Goal: Task Accomplishment & Management: Manage account settings

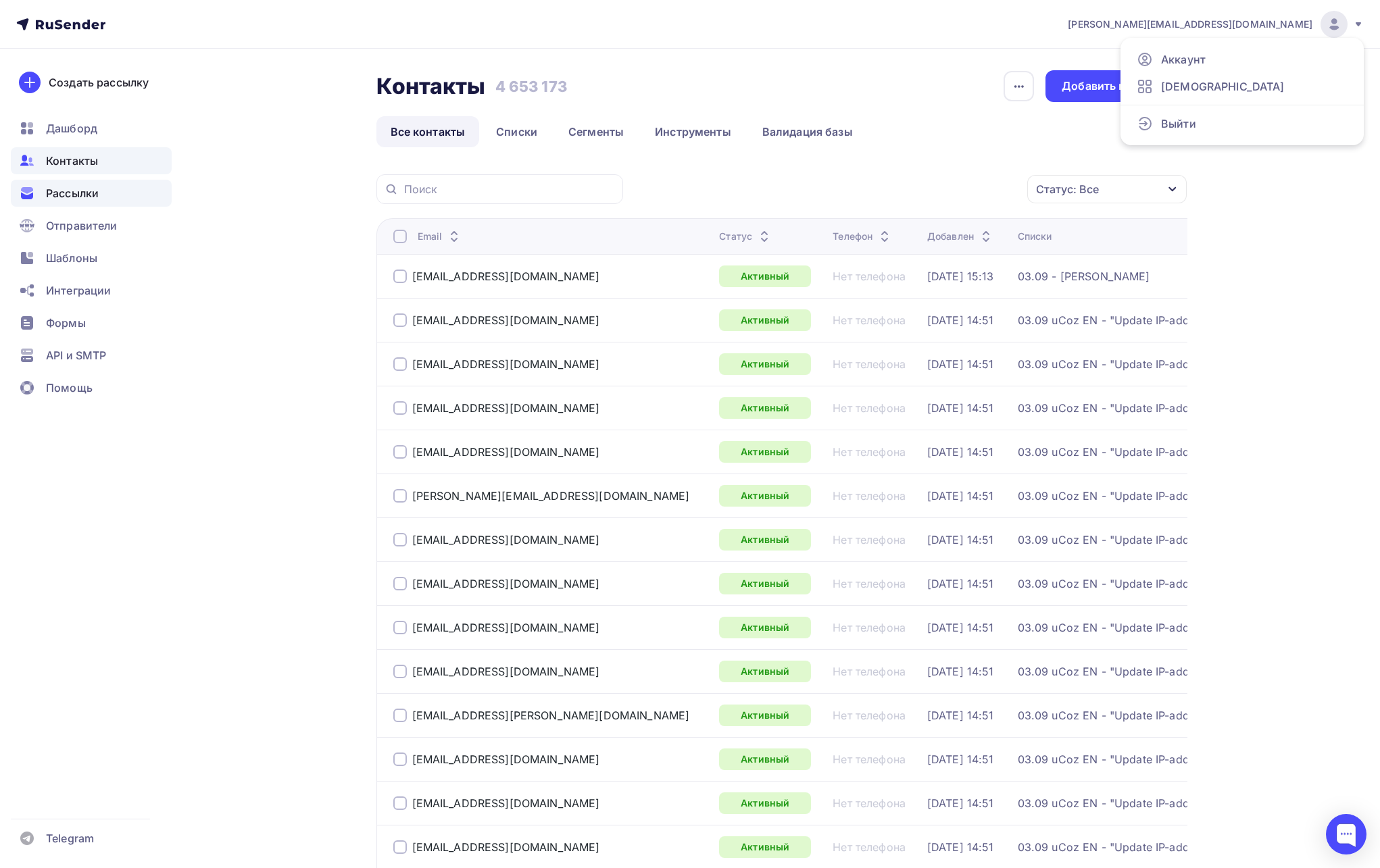
click at [83, 195] on span "Рассылки" at bounding box center [72, 193] width 53 height 16
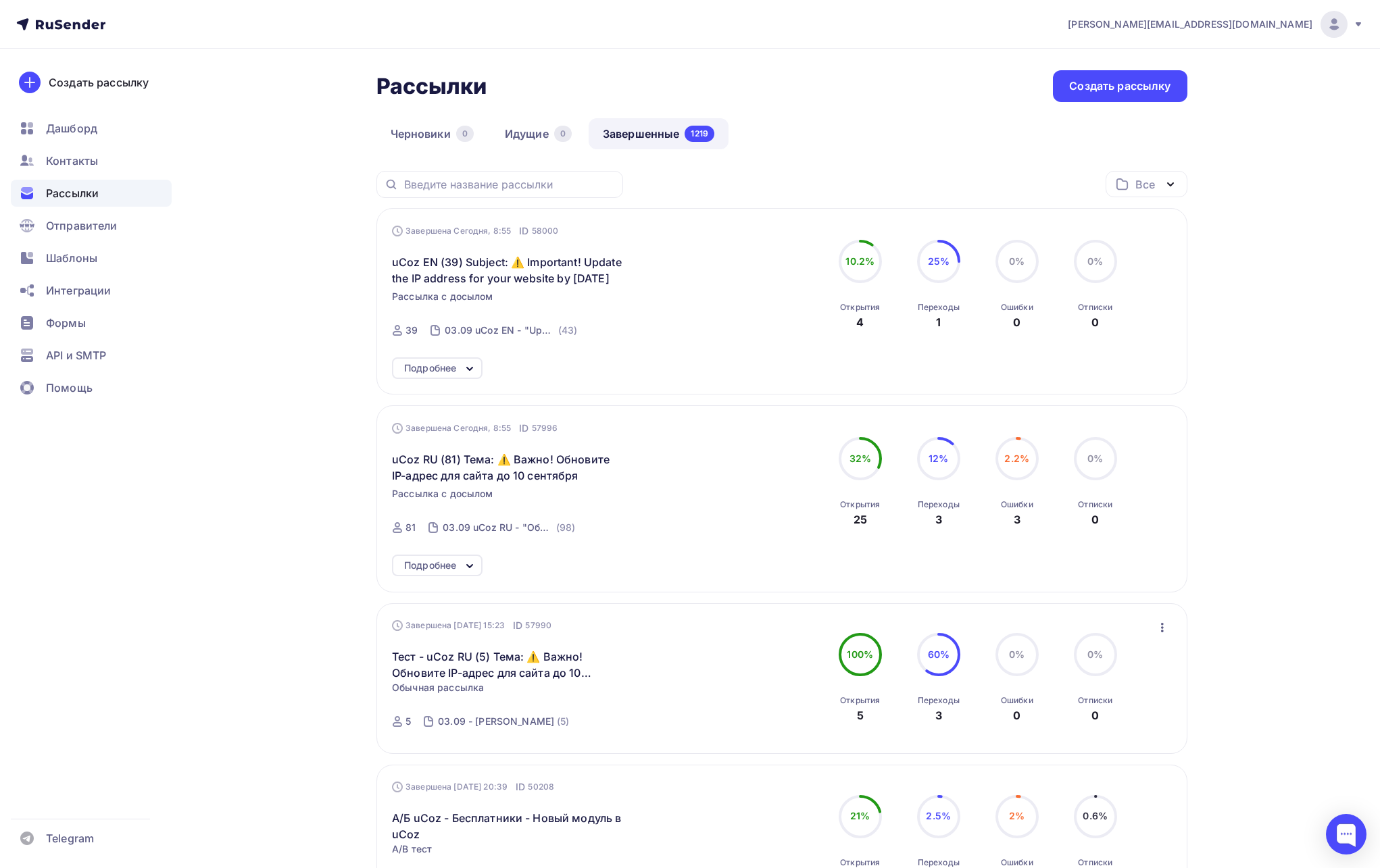
click at [440, 371] on div "Подробнее" at bounding box center [430, 367] width 52 height 16
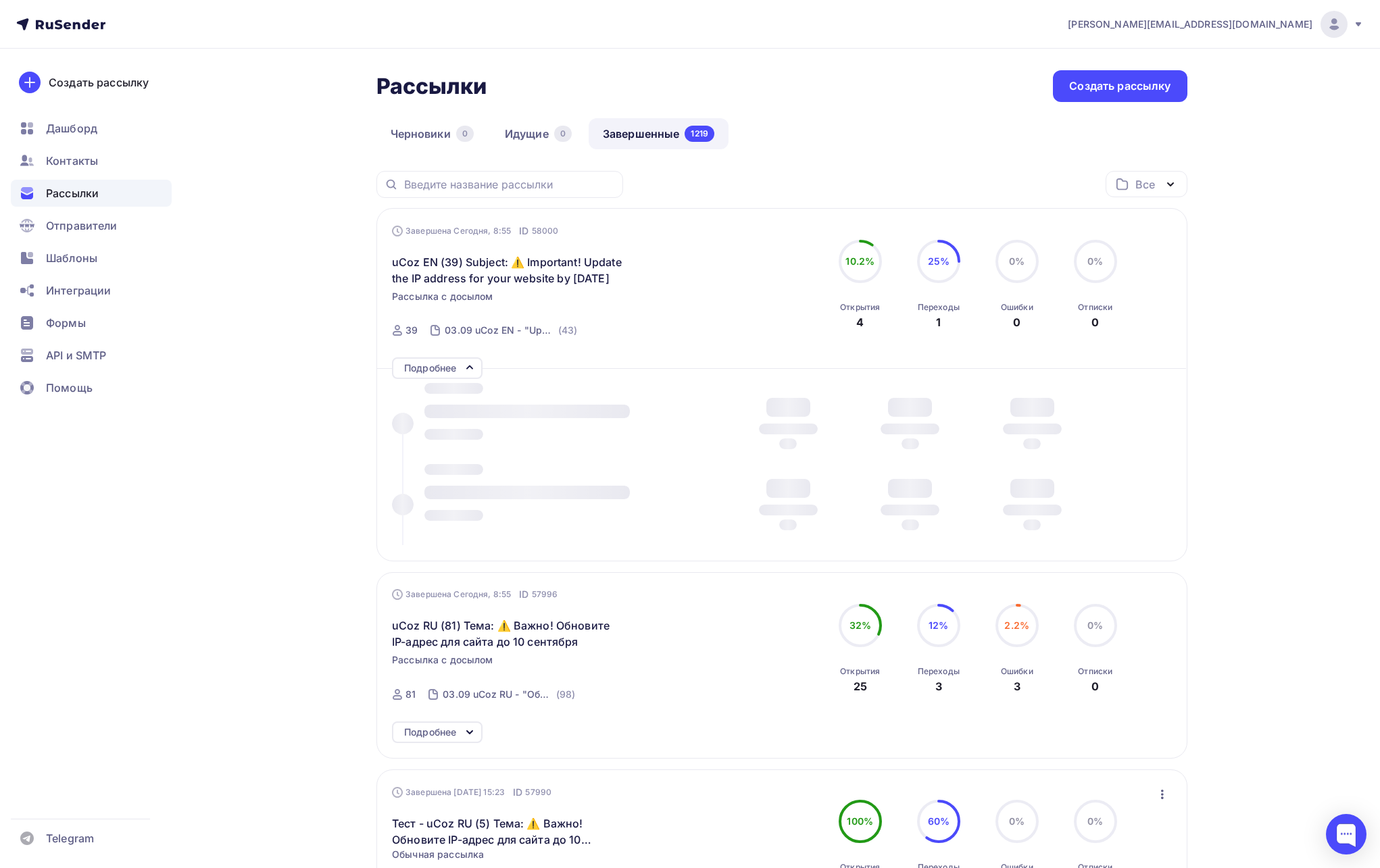
click at [440, 370] on div "Подробнее" at bounding box center [430, 367] width 52 height 16
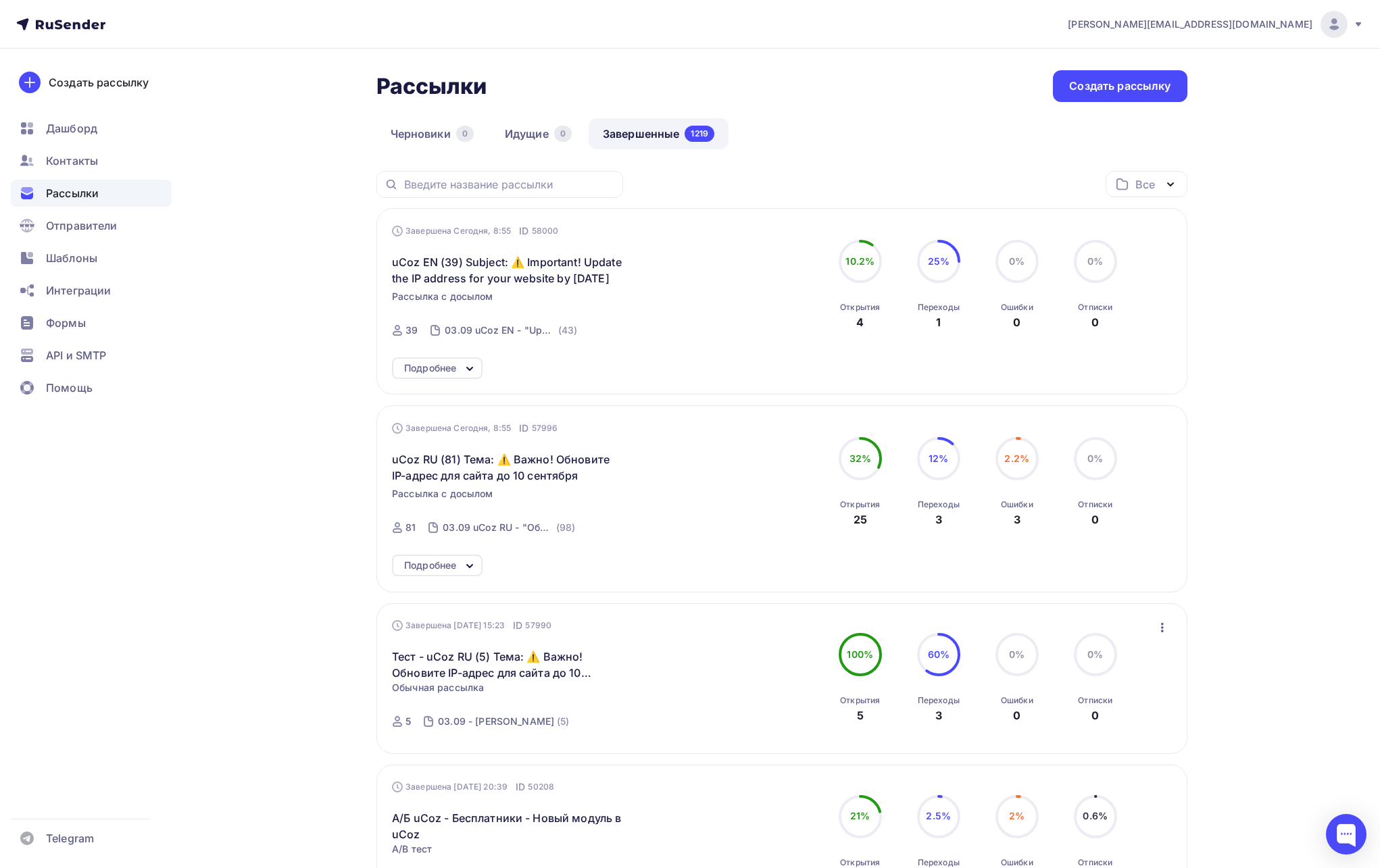
click at [454, 361] on div "Подробнее" at bounding box center [430, 367] width 52 height 16
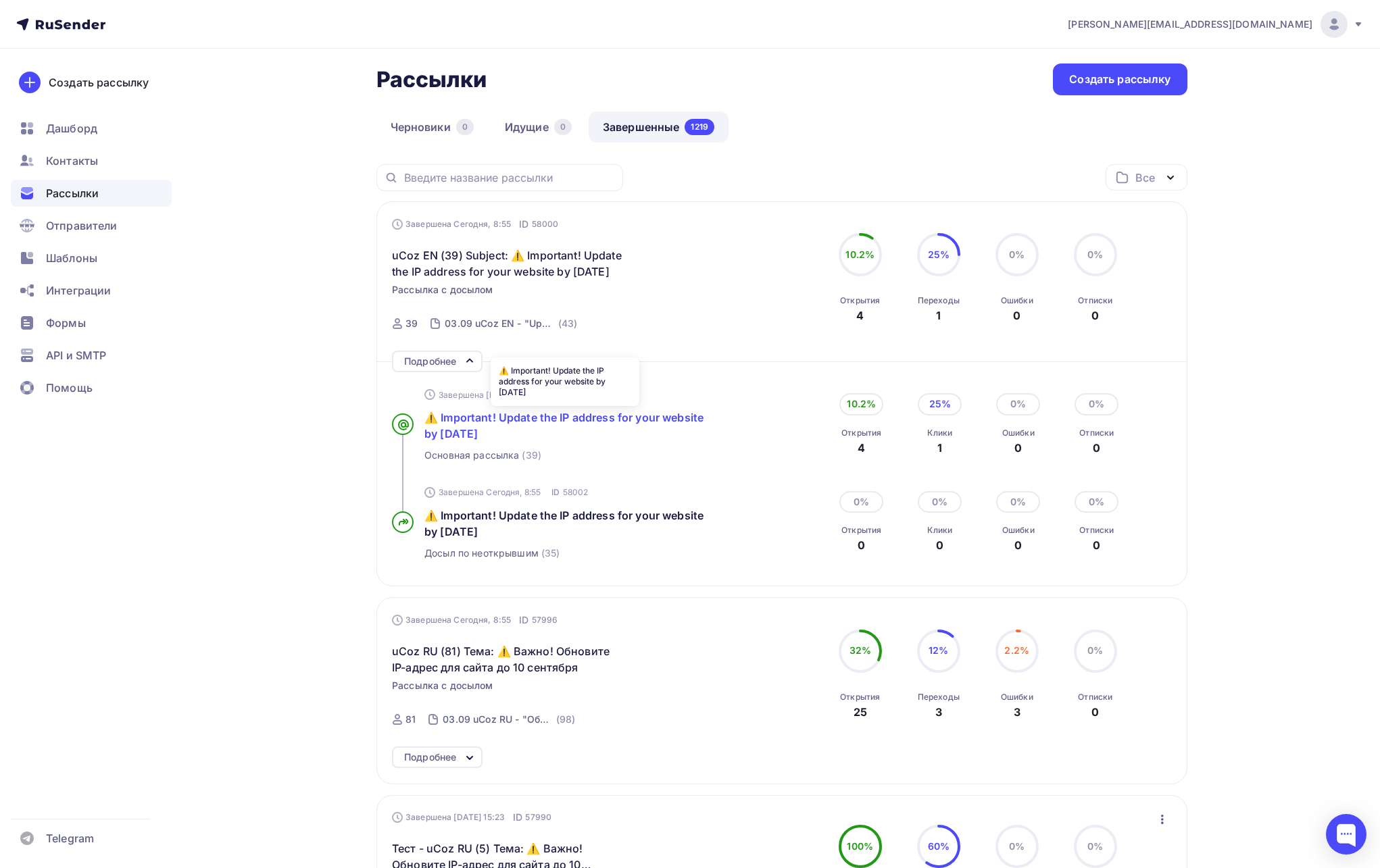
scroll to position [89, 0]
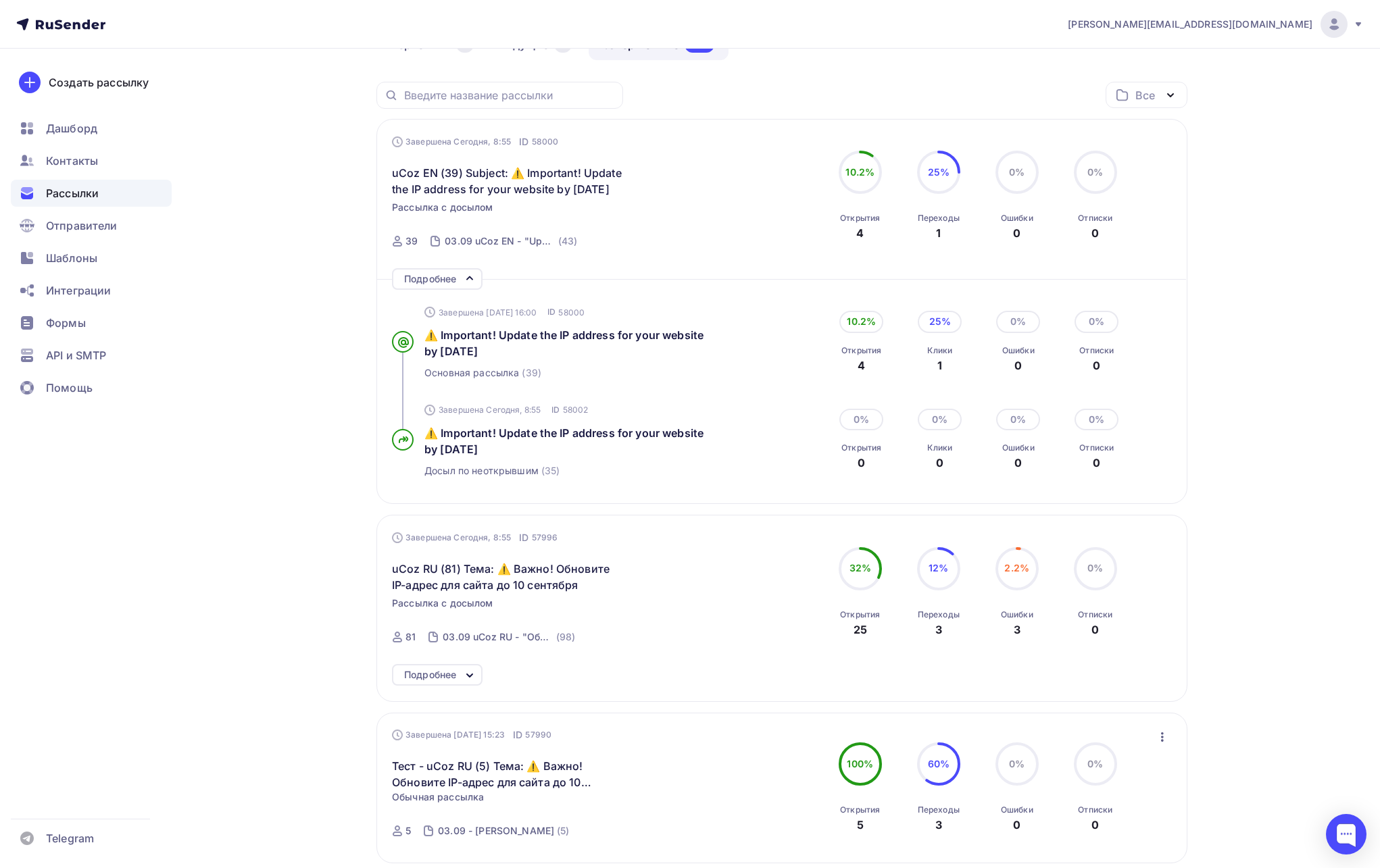
click at [470, 677] on icon at bounding box center [469, 675] width 16 height 16
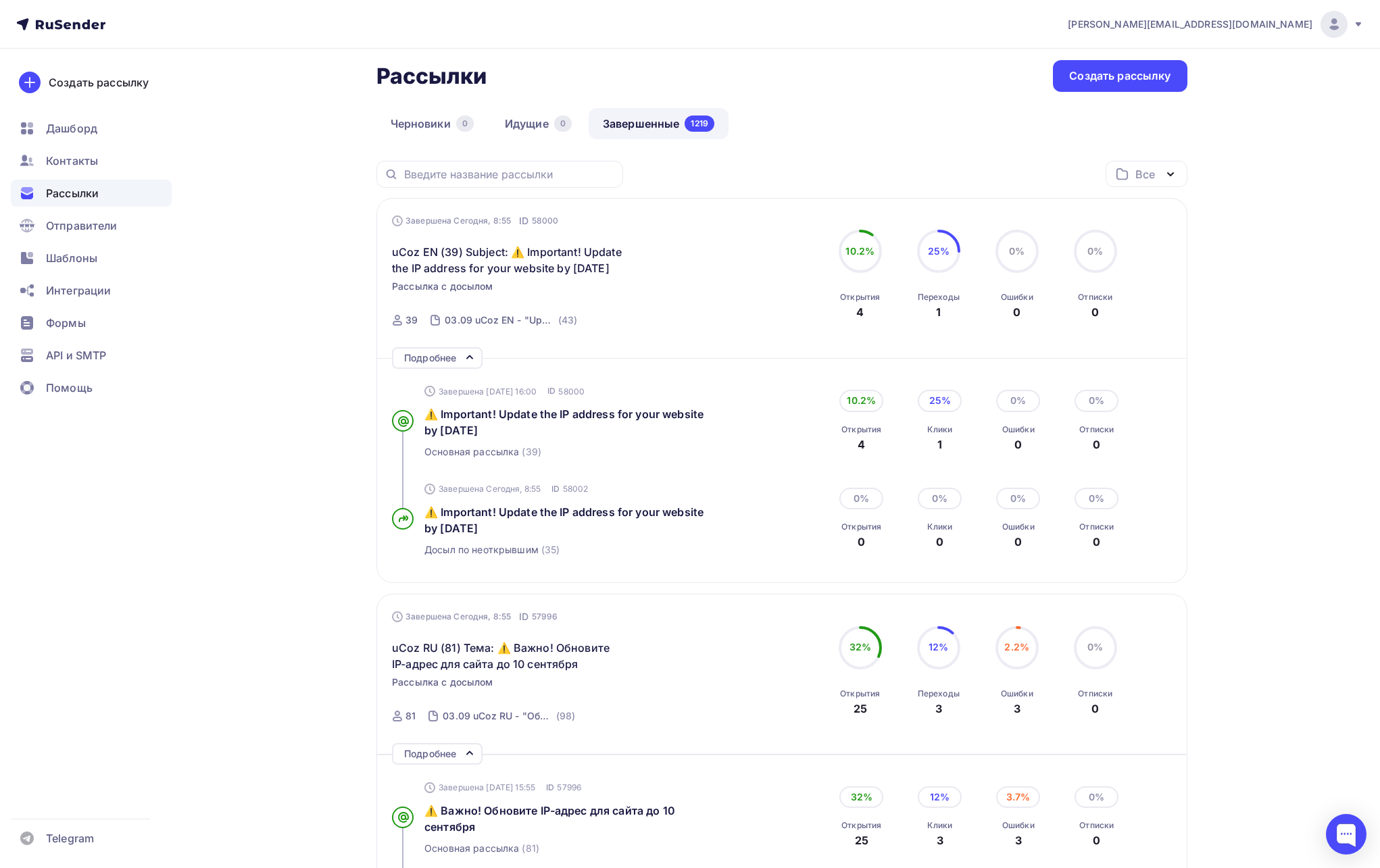
scroll to position [2, 0]
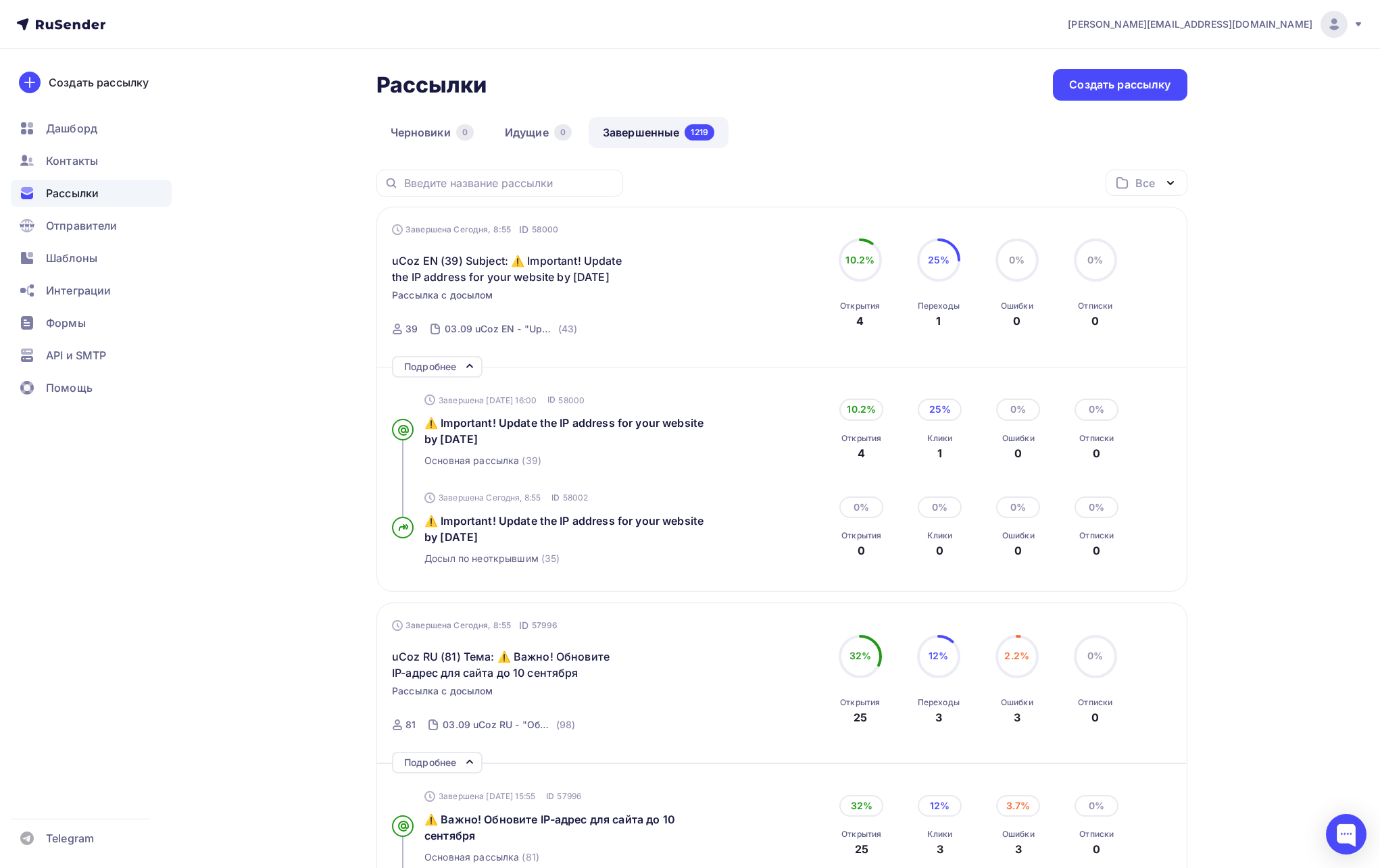
click at [1286, 27] on span "[PERSON_NAME][EMAIL_ADDRESS][DOMAIN_NAME]" at bounding box center [1190, 24] width 245 height 13
click at [1204, 122] on link "Выйти" at bounding box center [1242, 123] width 227 height 27
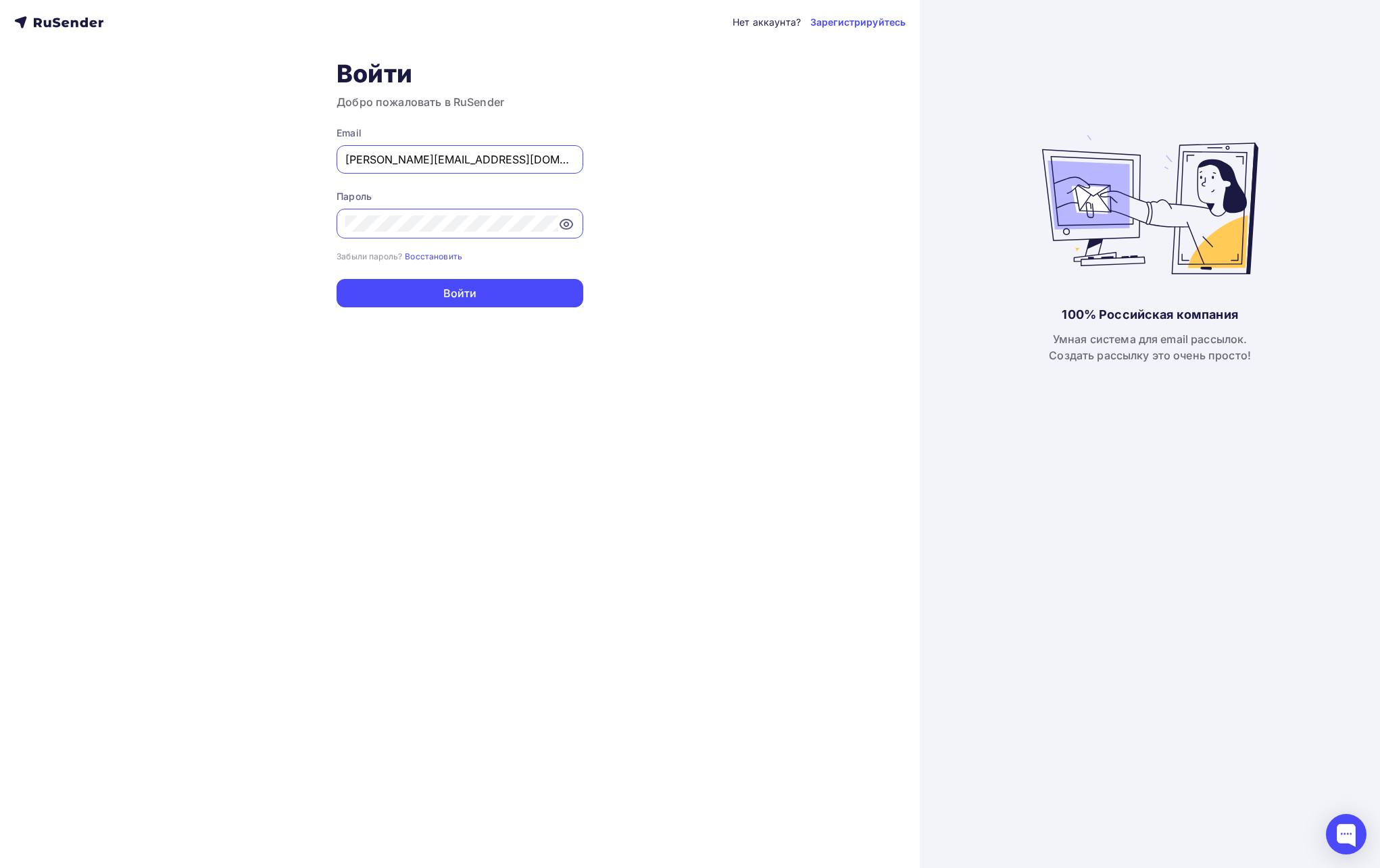
click at [415, 155] on input "[PERSON_NAME][EMAIL_ADDRESS][DOMAIN_NAME]" at bounding box center [460, 159] width 229 height 16
click at [421, 164] on input "[PERSON_NAME][EMAIL_ADDRESS][DOMAIN_NAME]" at bounding box center [460, 159] width 229 height 16
paste input "m.parfenova@rusconcert"
type input "[PERSON_NAME][EMAIL_ADDRESS][DOMAIN_NAME]"
click at [745, 179] on div "Нет аккаунта? Зарегистрируйтесь Войти Добро пожаловать в RuSender Email m.parfe…" at bounding box center [460, 434] width 920 height 868
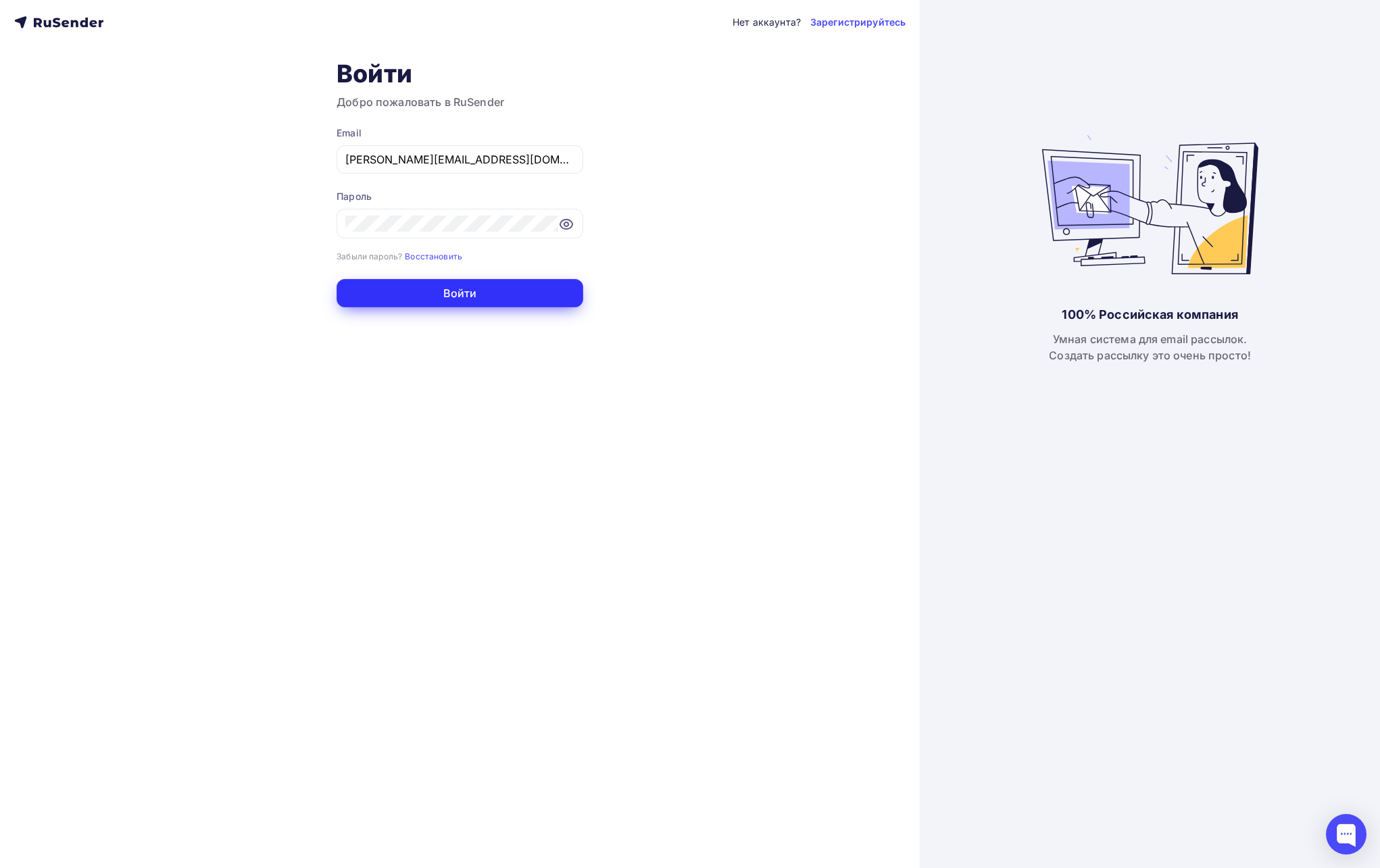
click at [492, 301] on button "Войти" at bounding box center [460, 294] width 247 height 29
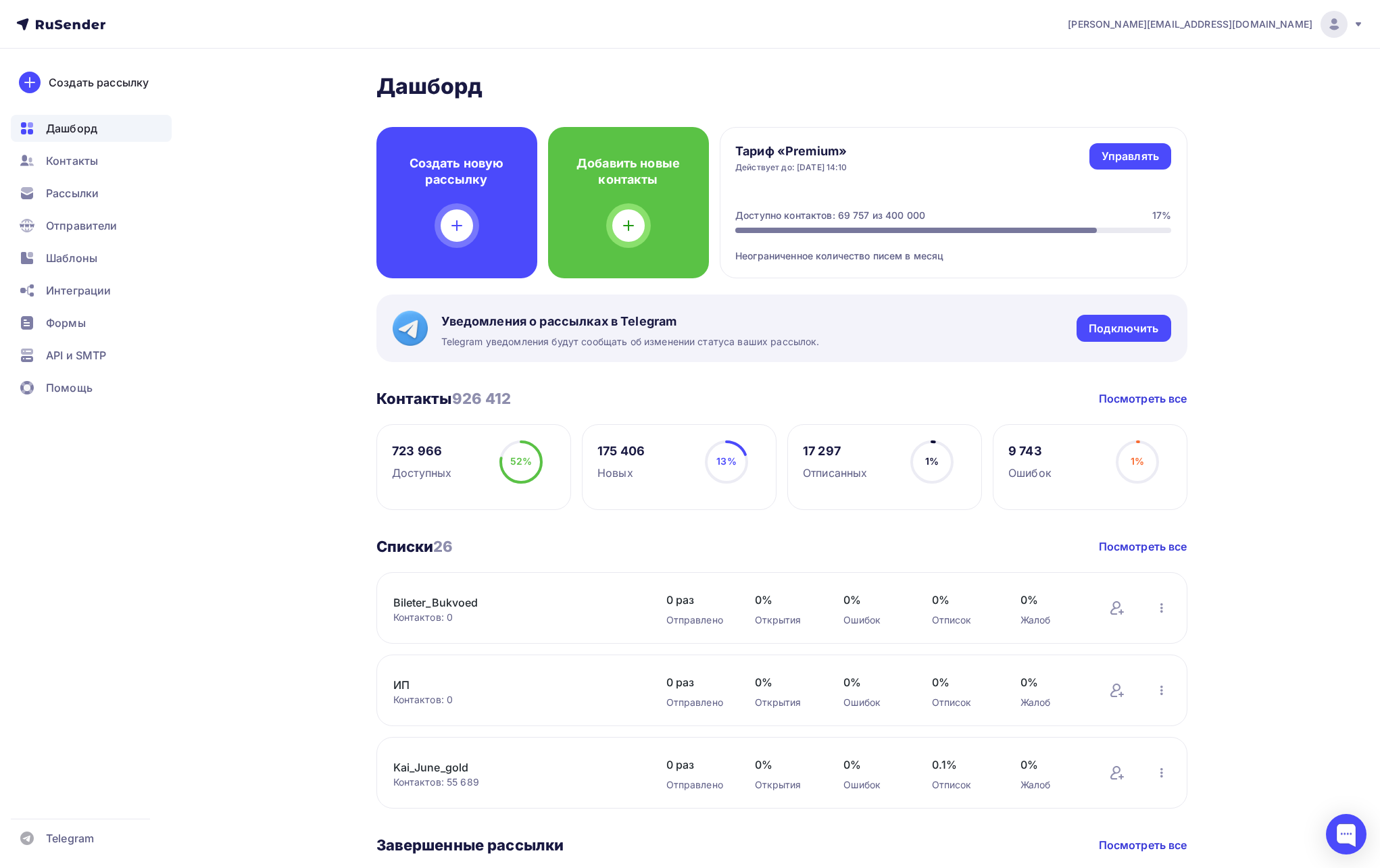
click at [551, 45] on nav "m.parfenova@rusconcert.net Аккаунт Тарифы Выйти Создать рассылку Дашборд Контак…" at bounding box center [690, 24] width 1380 height 49
click at [76, 162] on span "Контакты" at bounding box center [72, 160] width 52 height 16
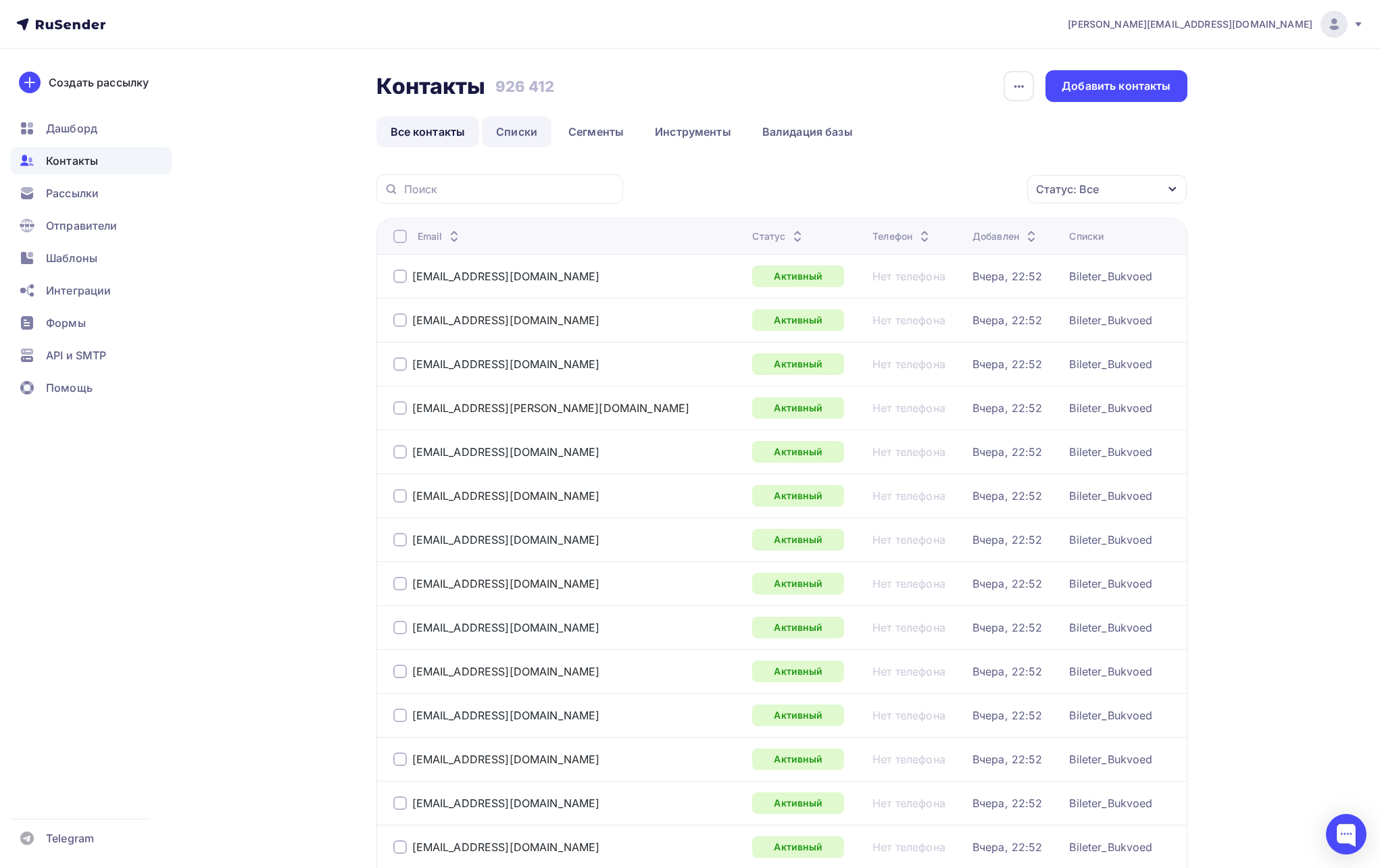
click at [518, 134] on link "Списки" at bounding box center [516, 132] width 70 height 31
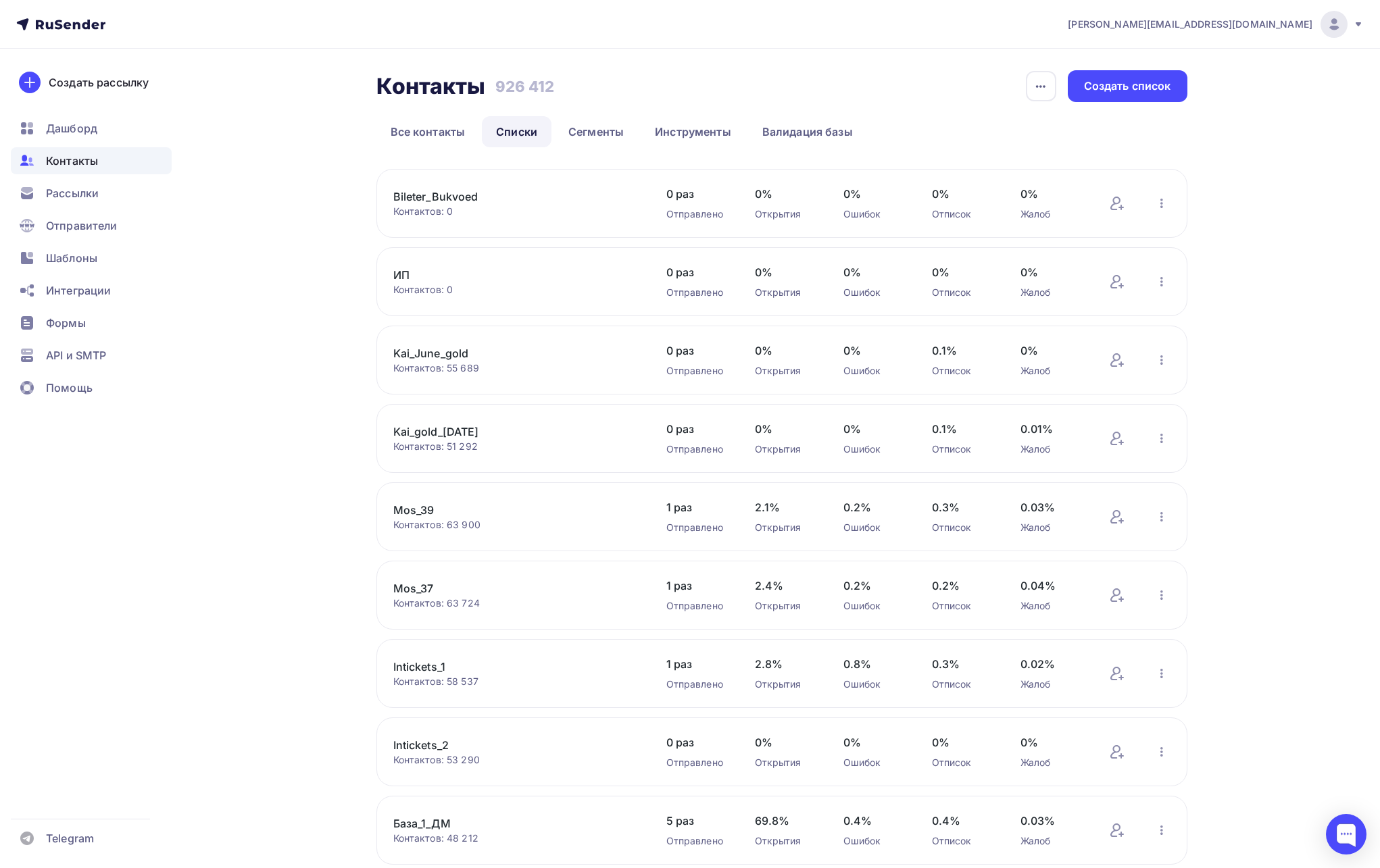
click at [409, 273] on link "ИП" at bounding box center [508, 274] width 230 height 16
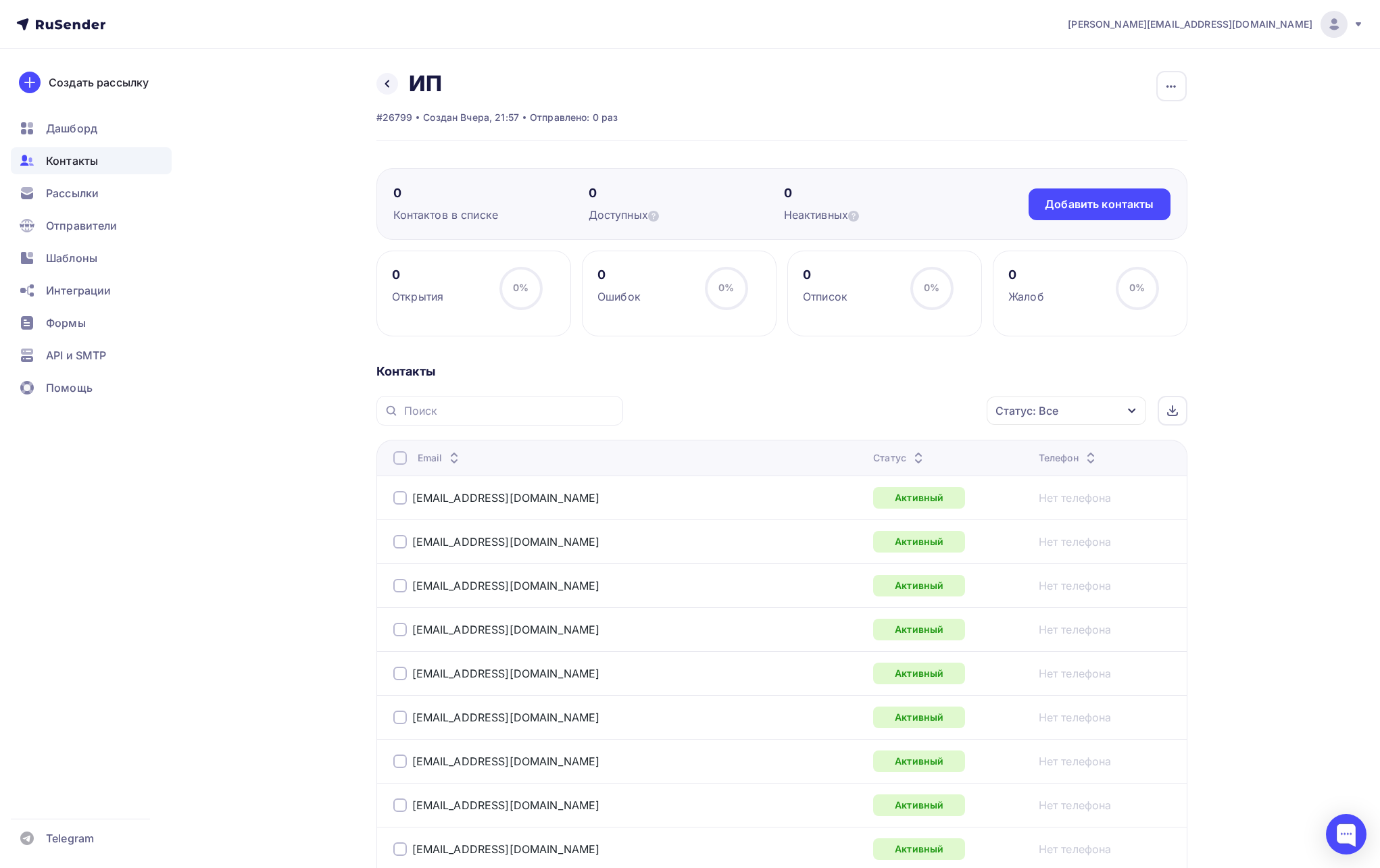
click at [394, 84] on link at bounding box center [388, 84] width 22 height 22
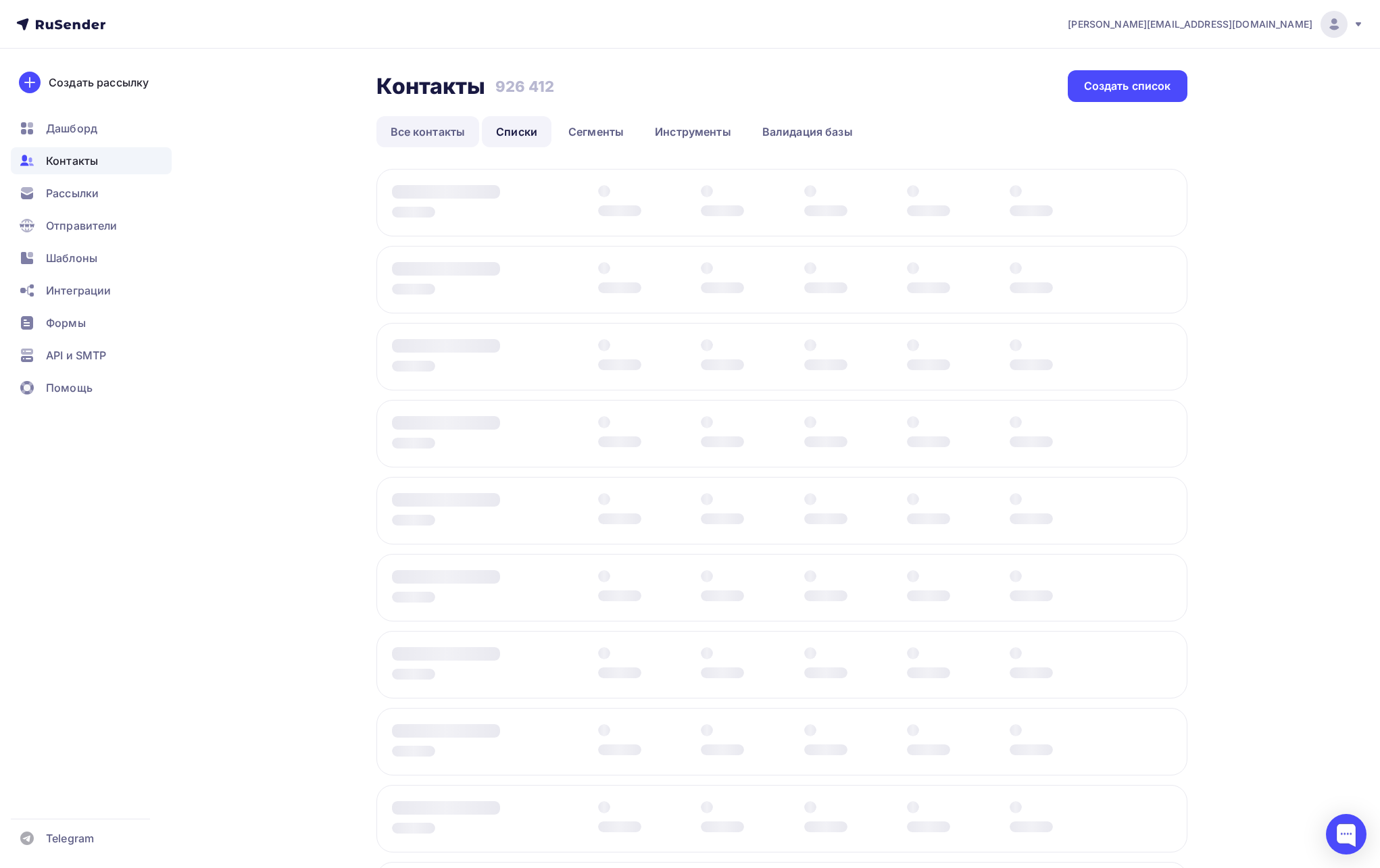
click at [442, 142] on link "Все контакты" at bounding box center [428, 132] width 103 height 31
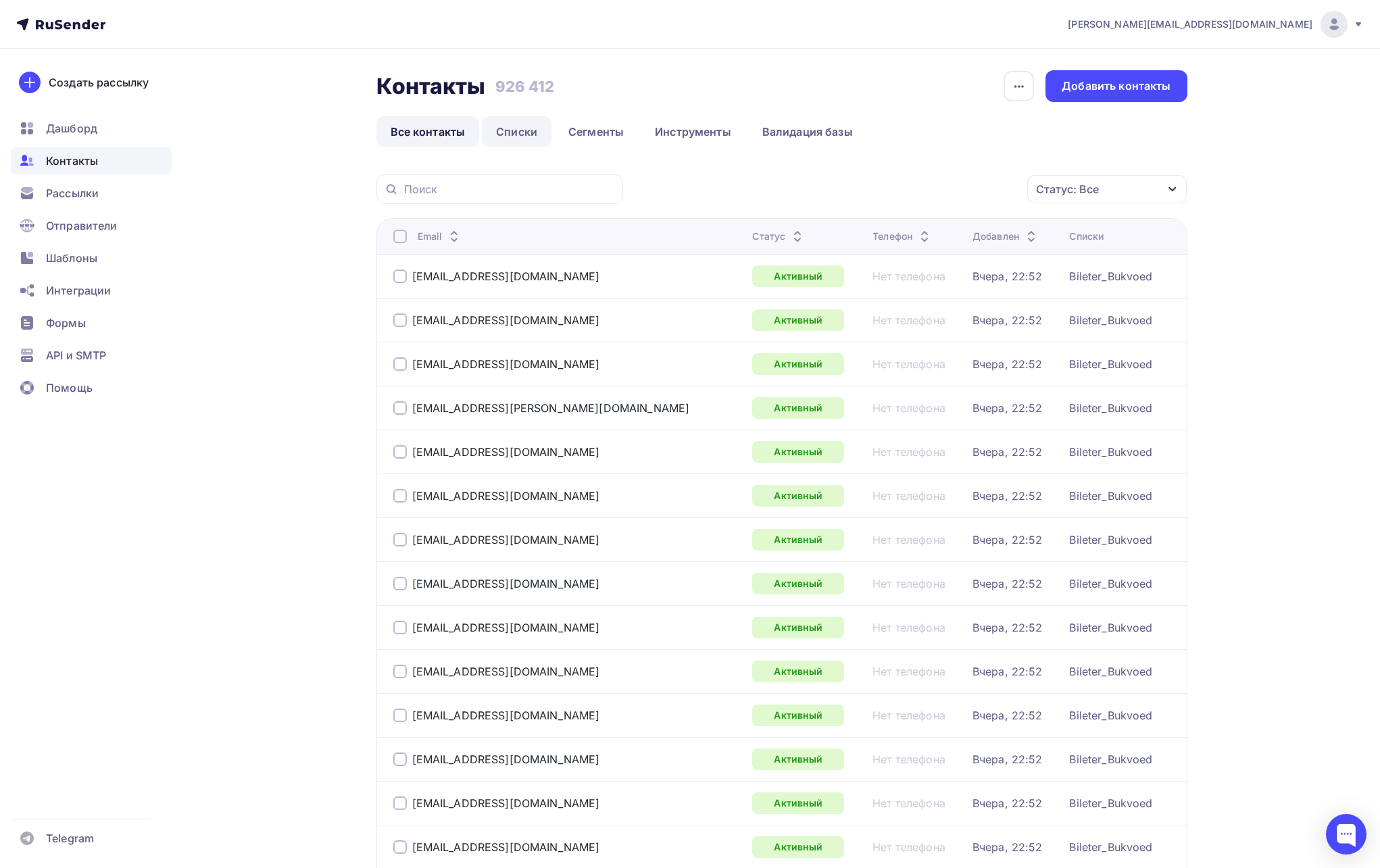
click at [513, 134] on link "Списки" at bounding box center [516, 132] width 70 height 31
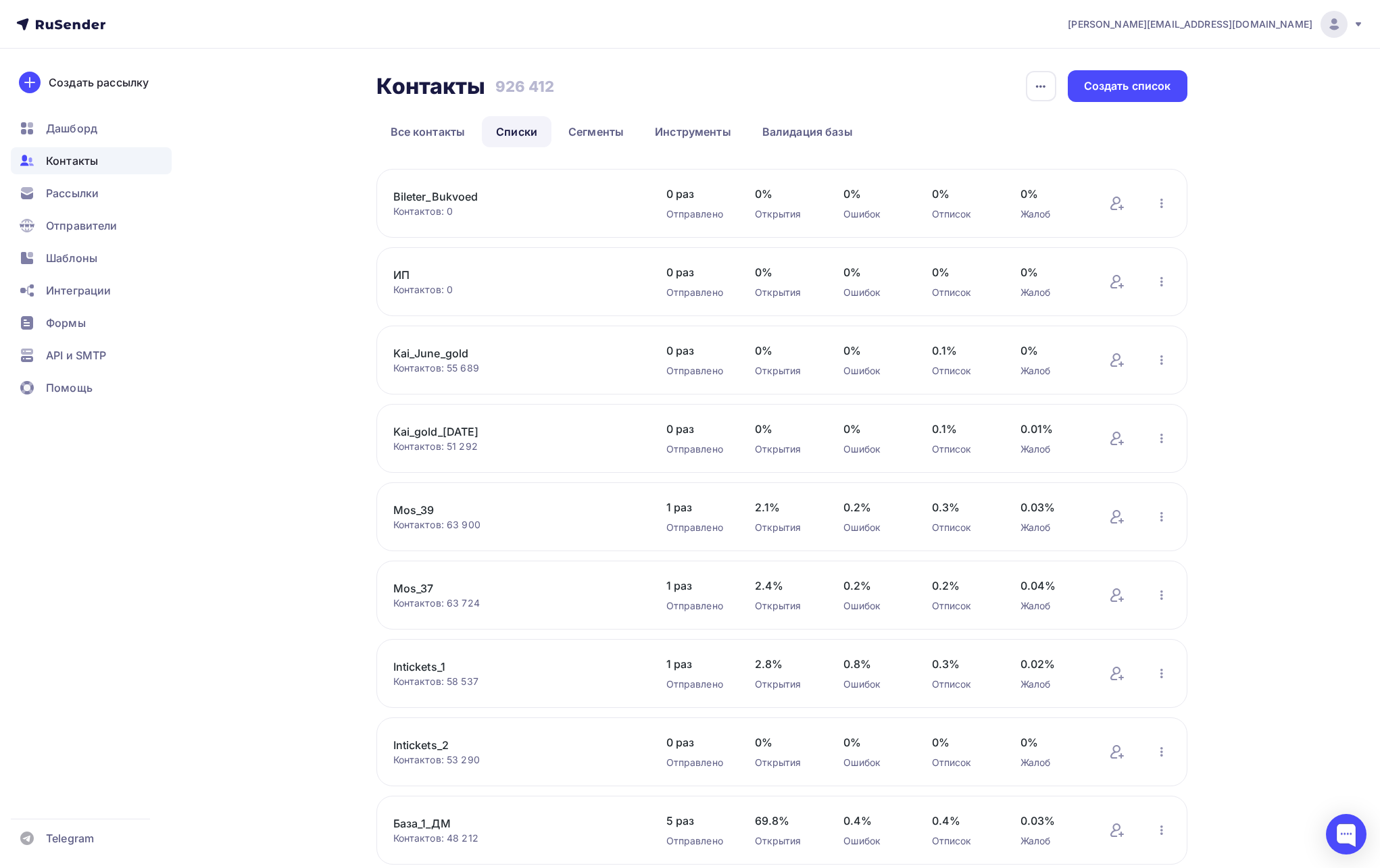
click at [402, 273] on link "ИП" at bounding box center [508, 274] width 230 height 16
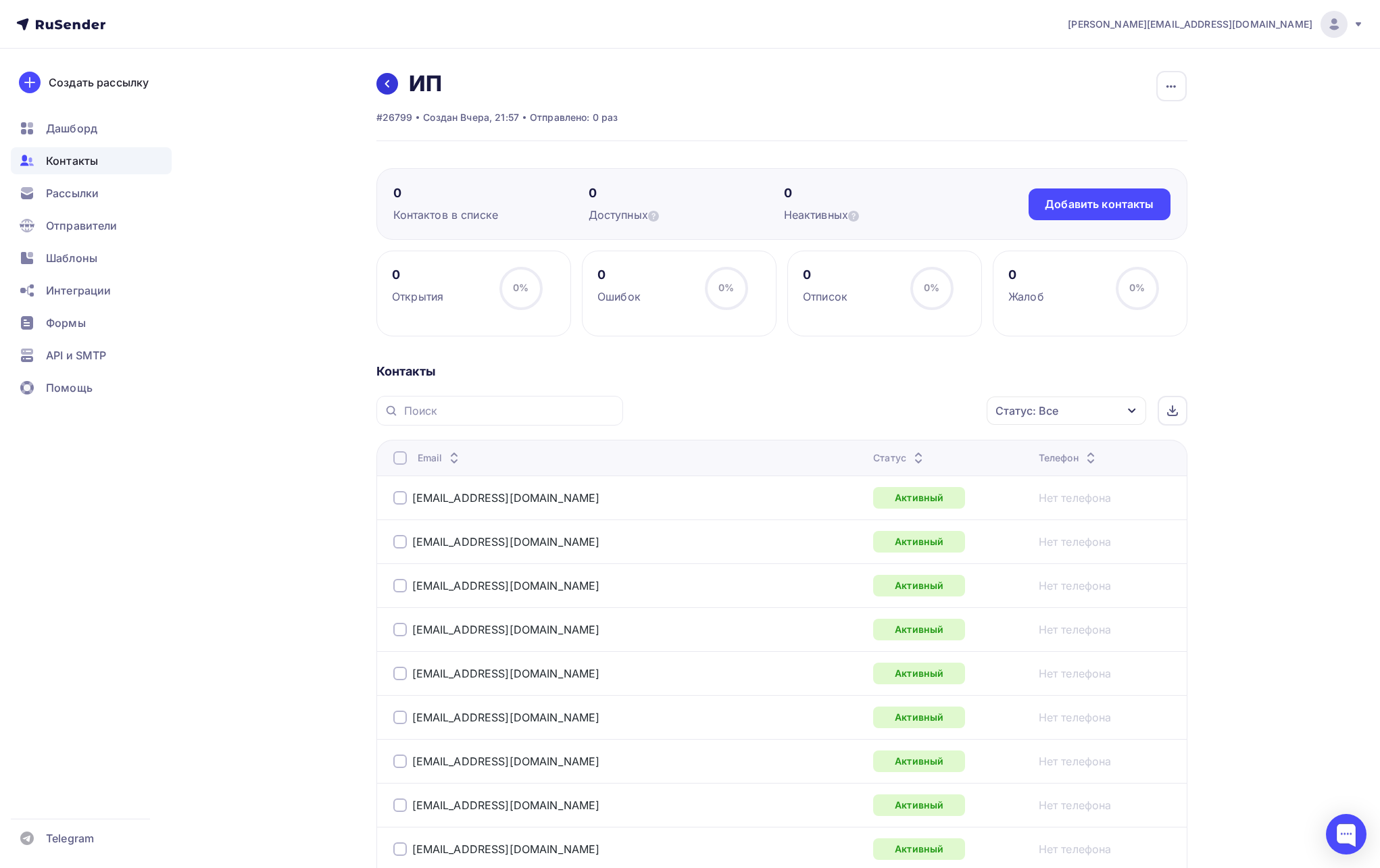
click at [386, 80] on icon at bounding box center [387, 83] width 11 height 11
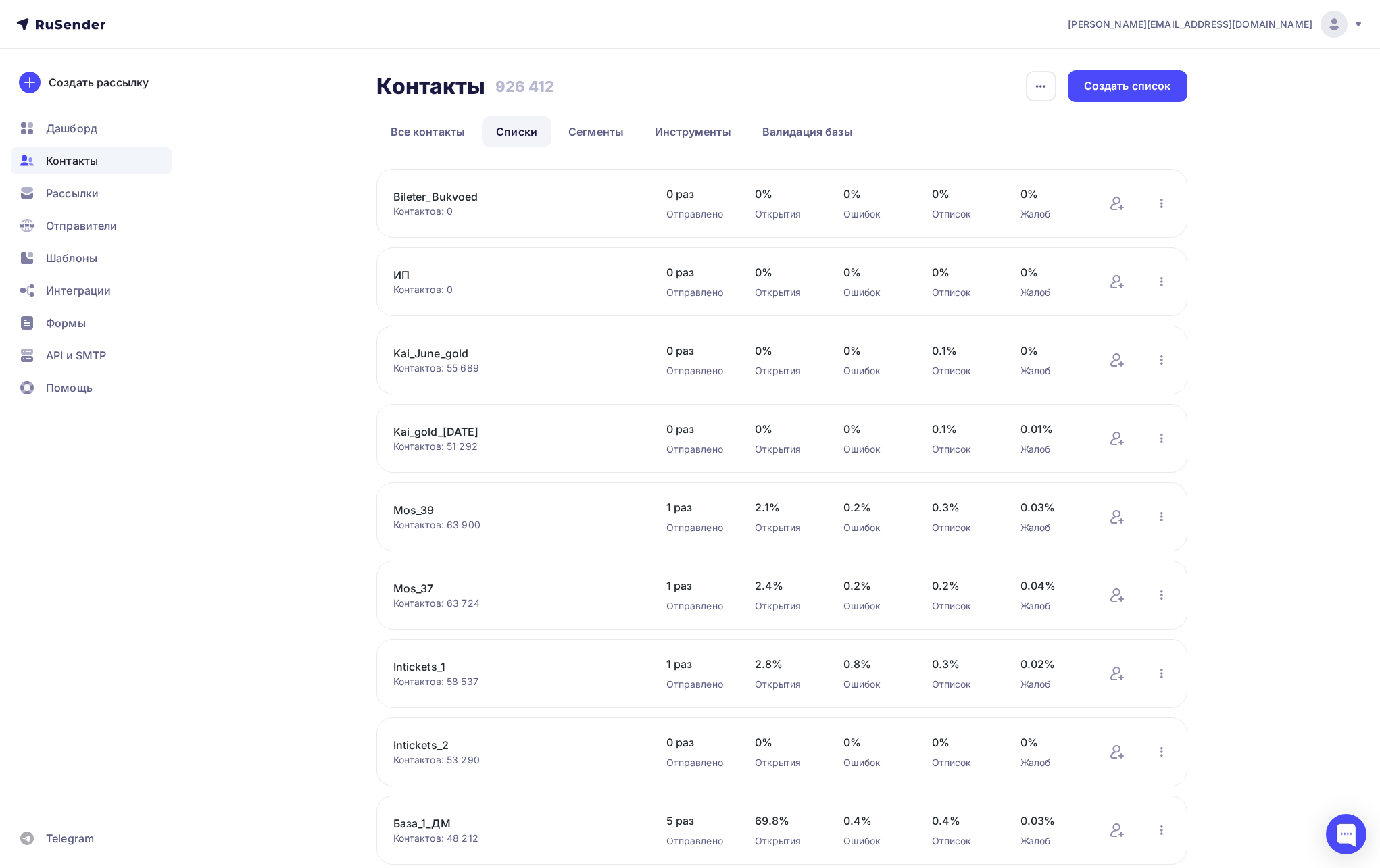
click at [473, 191] on link "Bileter_Bukvoed" at bounding box center [508, 196] width 230 height 16
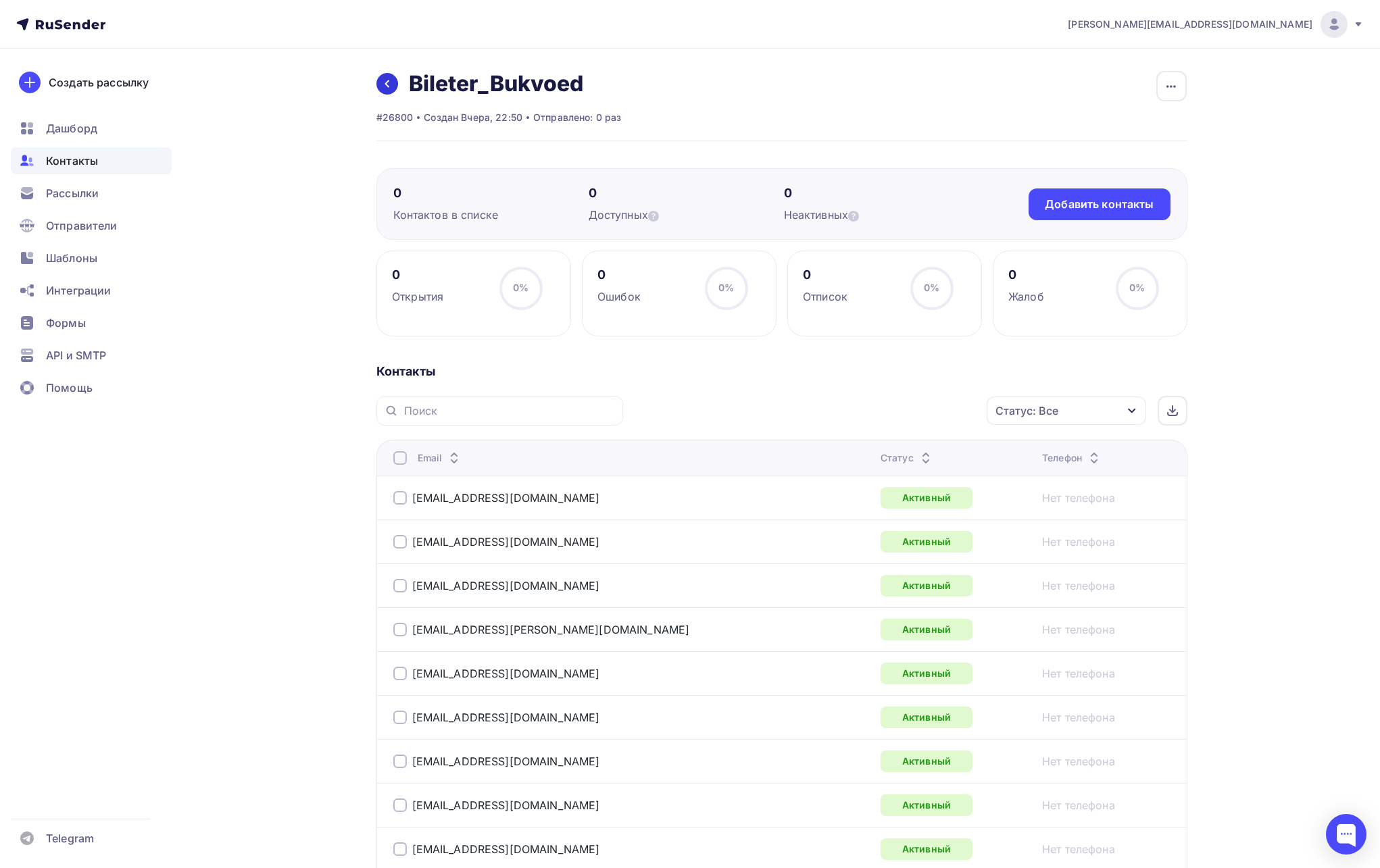
click at [384, 78] on icon at bounding box center [387, 83] width 11 height 11
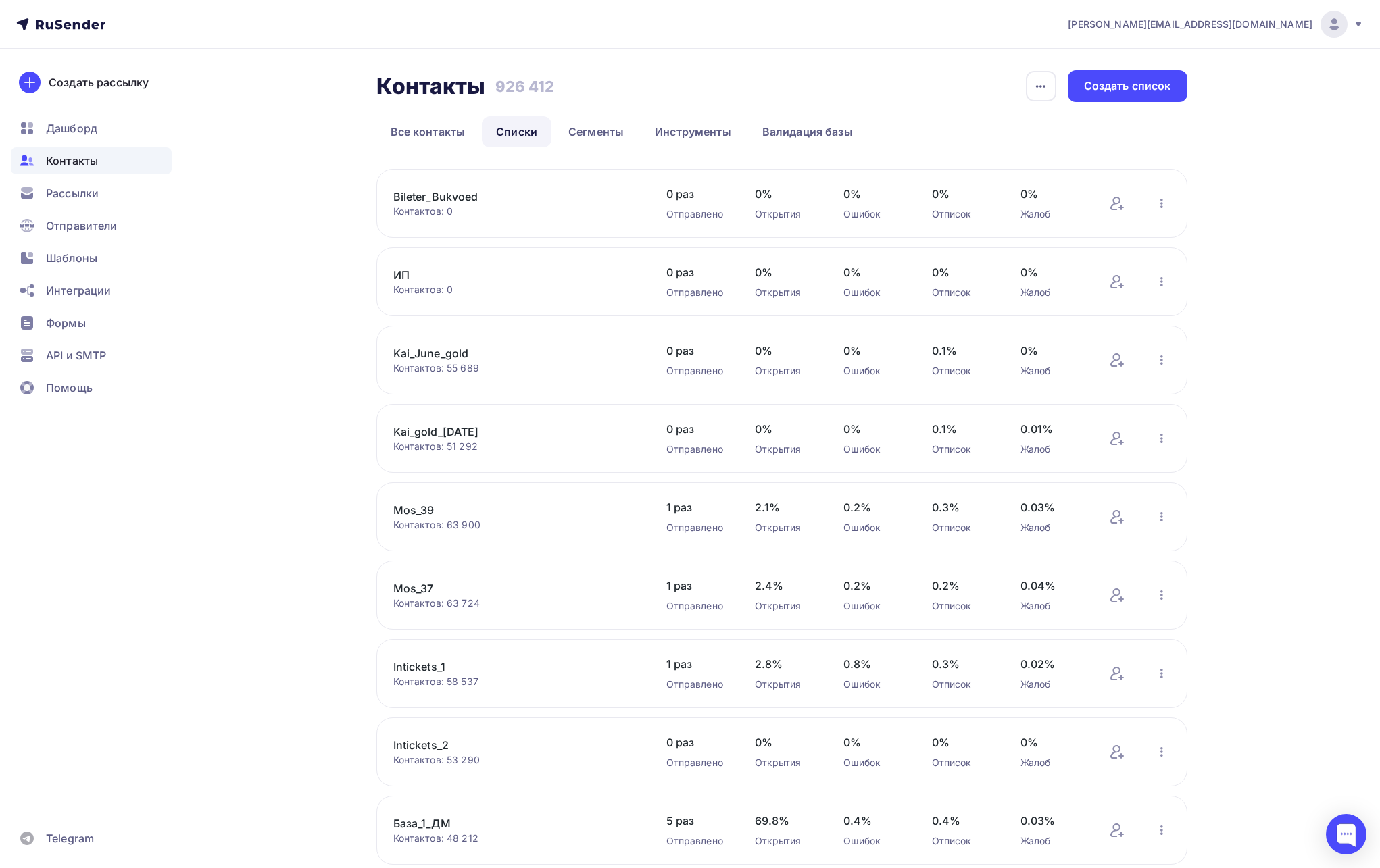
click at [402, 279] on link "ИП" at bounding box center [508, 274] width 230 height 16
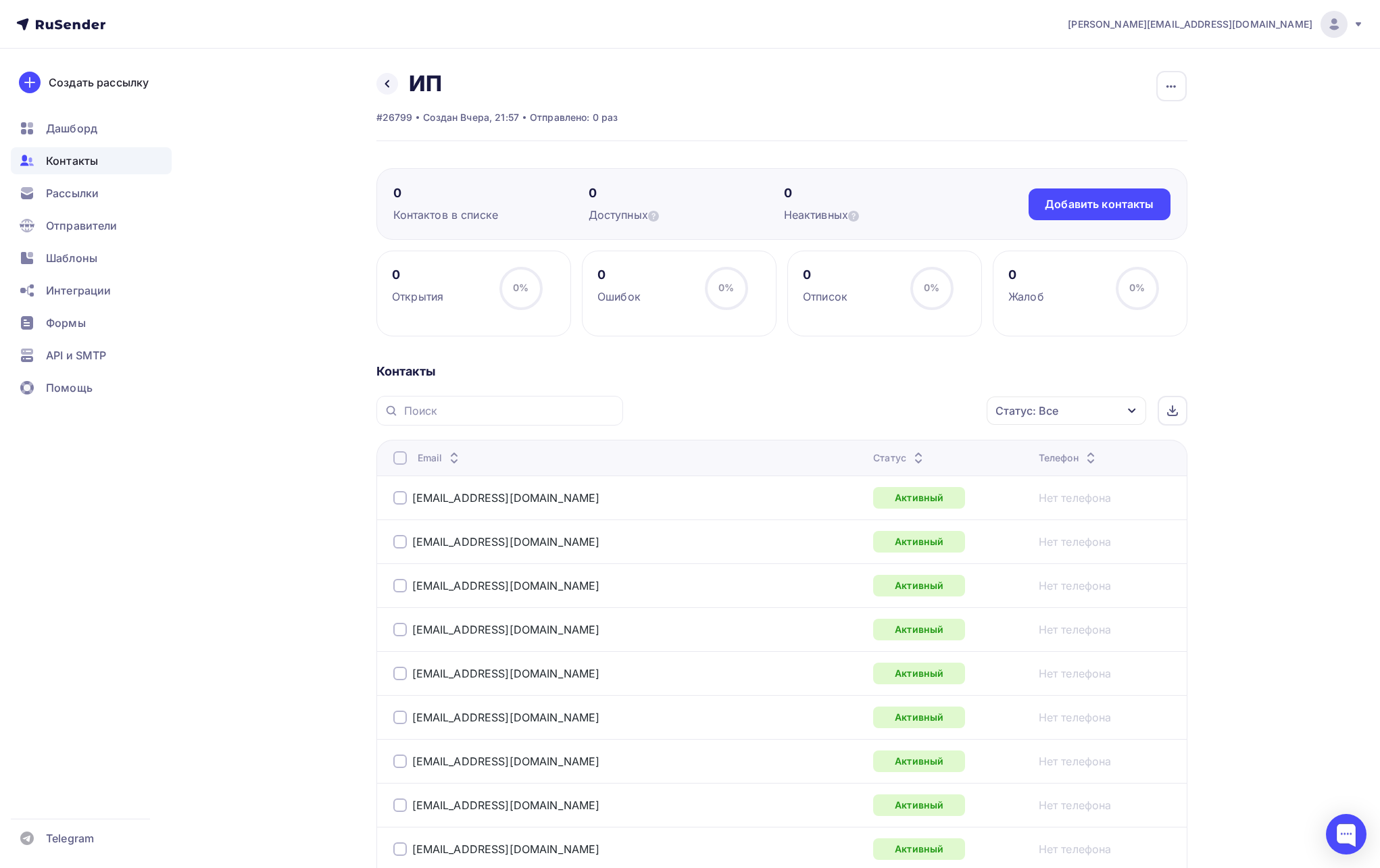
click at [1293, 18] on span "[PERSON_NAME][EMAIL_ADDRESS][DOMAIN_NAME]" at bounding box center [1190, 24] width 245 height 13
click at [1186, 120] on span "Выйти" at bounding box center [1179, 123] width 35 height 16
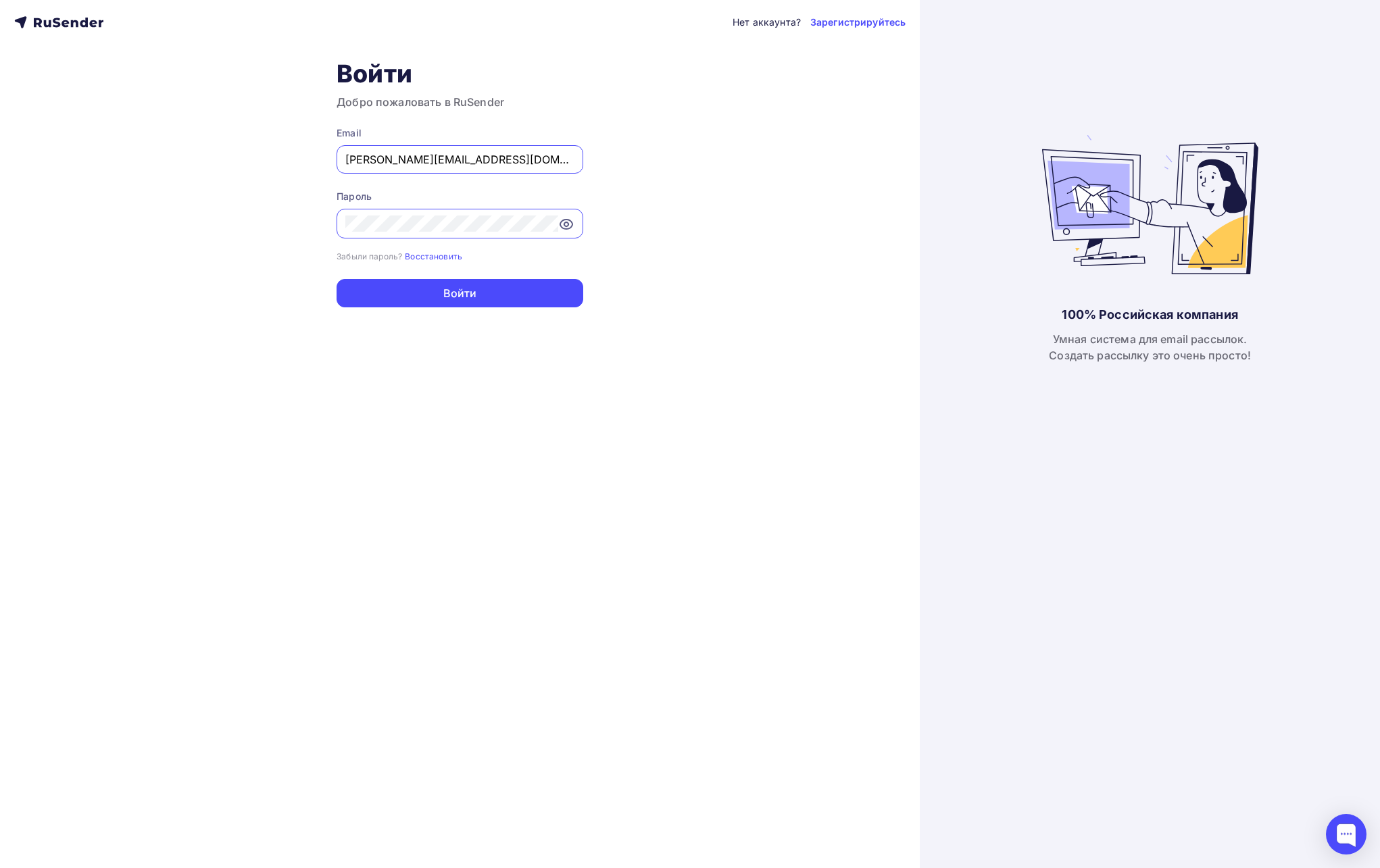
click at [544, 153] on input "[PERSON_NAME][EMAIL_ADDRESS][DOMAIN_NAME]" at bounding box center [460, 159] width 229 height 16
click at [395, 155] on input "[PERSON_NAME][EMAIL_ADDRESS][DOMAIN_NAME]" at bounding box center [460, 159] width 229 height 16
paste input "m.parfenova@rusconcert"
type input "[PERSON_NAME][EMAIL_ADDRESS][DOMAIN_NAME]"
click at [634, 224] on div "Нет аккаунта? Зарегистрируйтесь Войти Добро пожаловать в RuSender Email m.parfe…" at bounding box center [460, 434] width 920 height 868
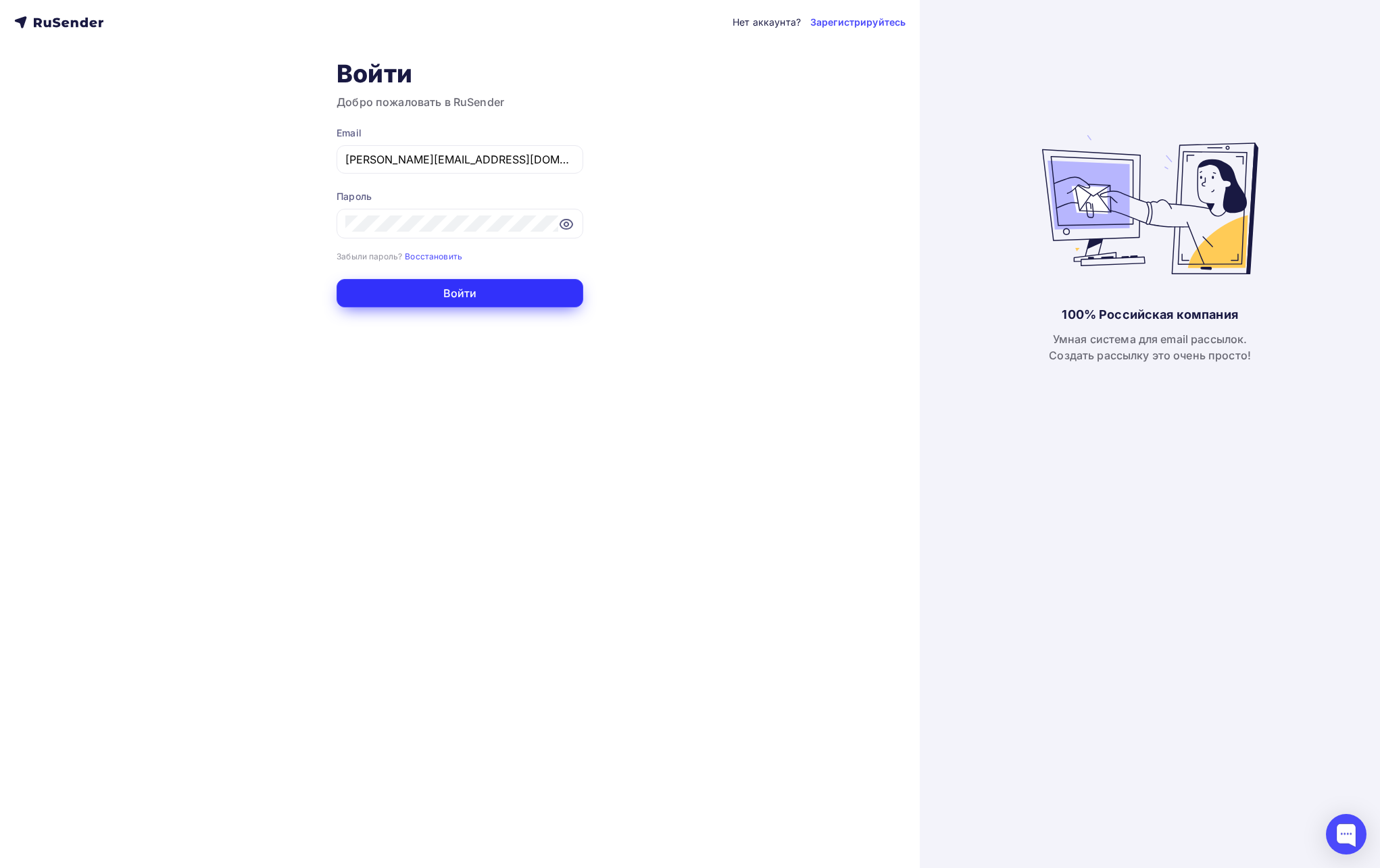
click at [480, 294] on button "Войти" at bounding box center [460, 294] width 247 height 29
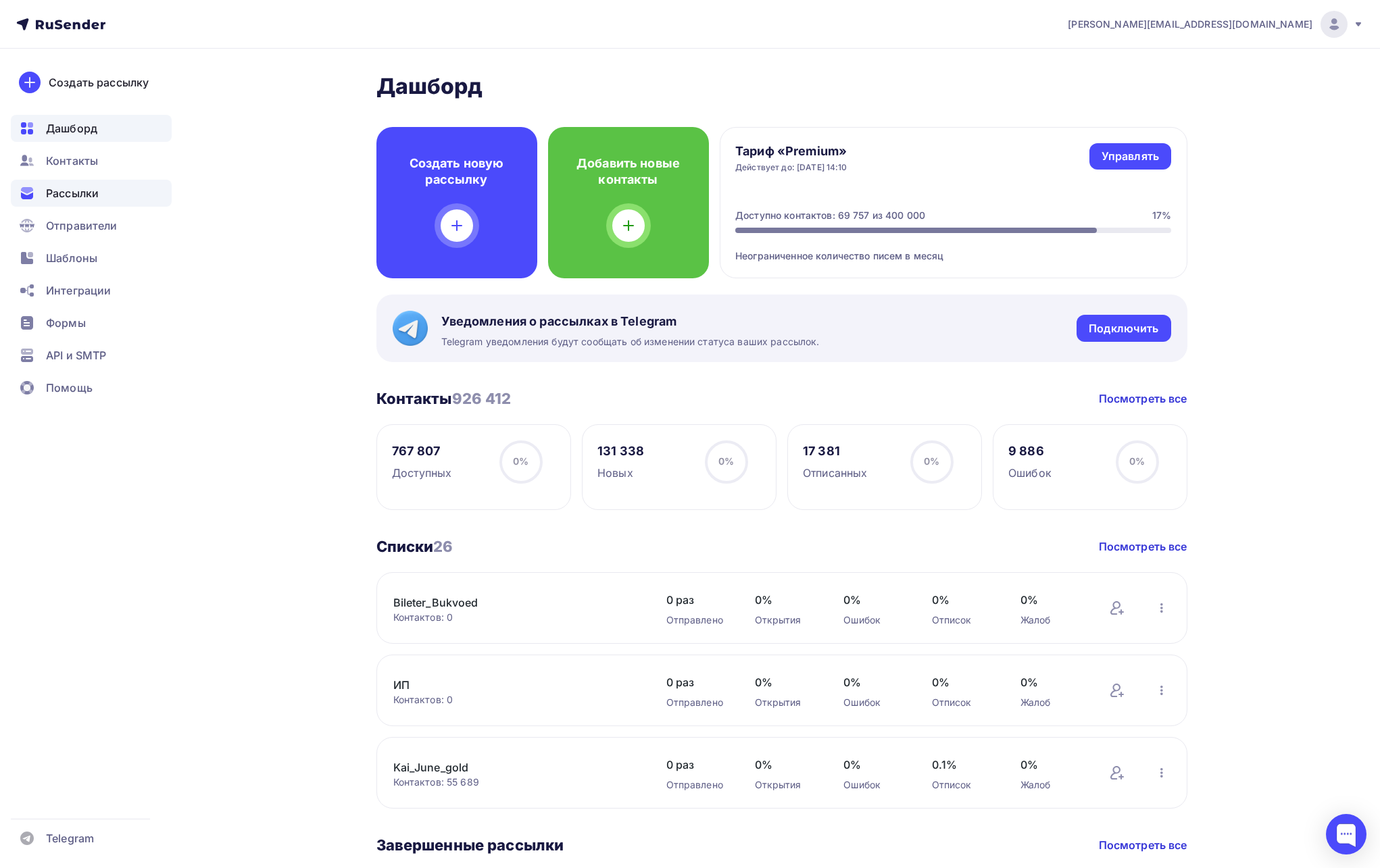
click at [98, 186] on span "Рассылки" at bounding box center [72, 193] width 53 height 16
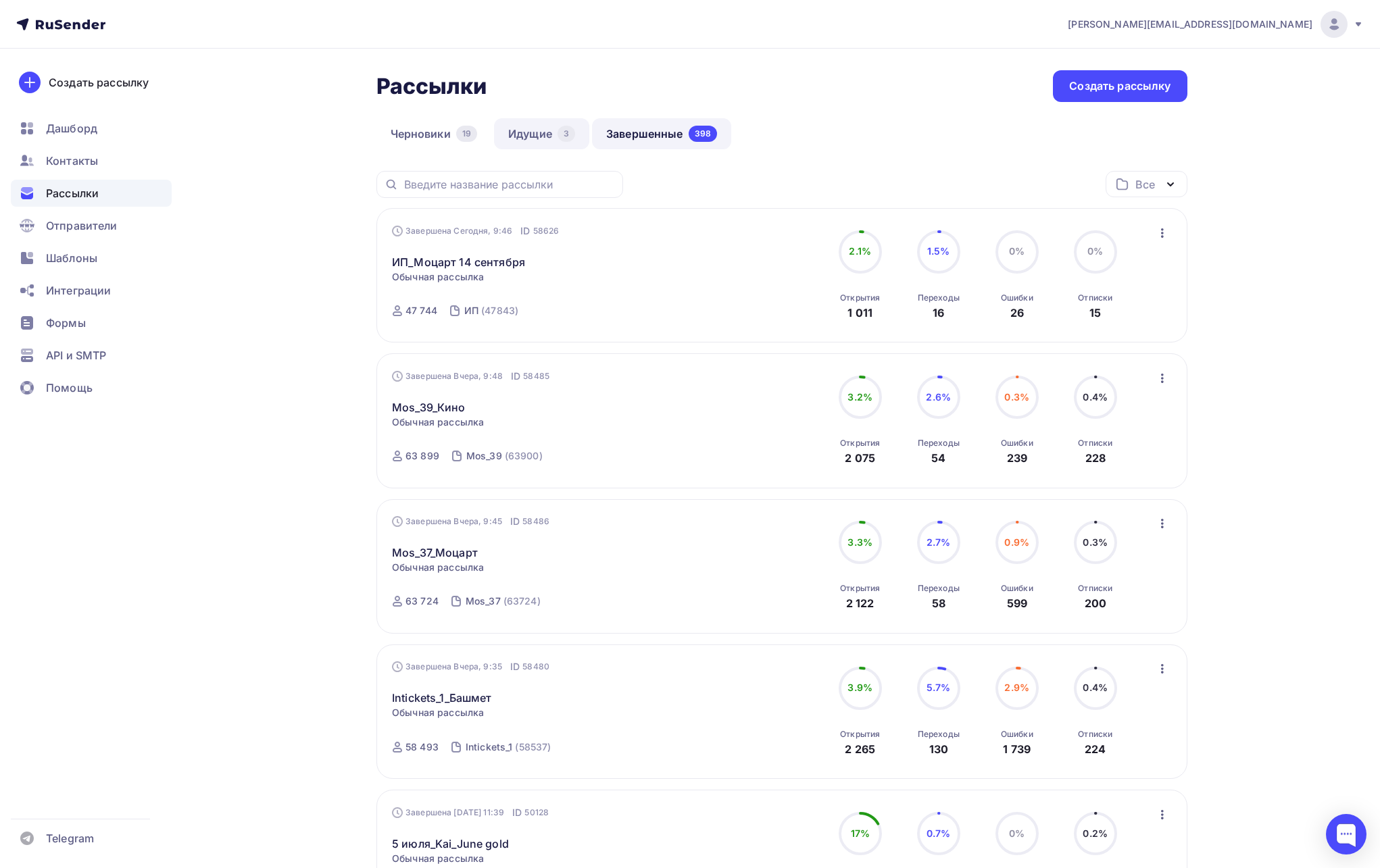
click at [523, 138] on link "Идущие 3" at bounding box center [542, 133] width 96 height 31
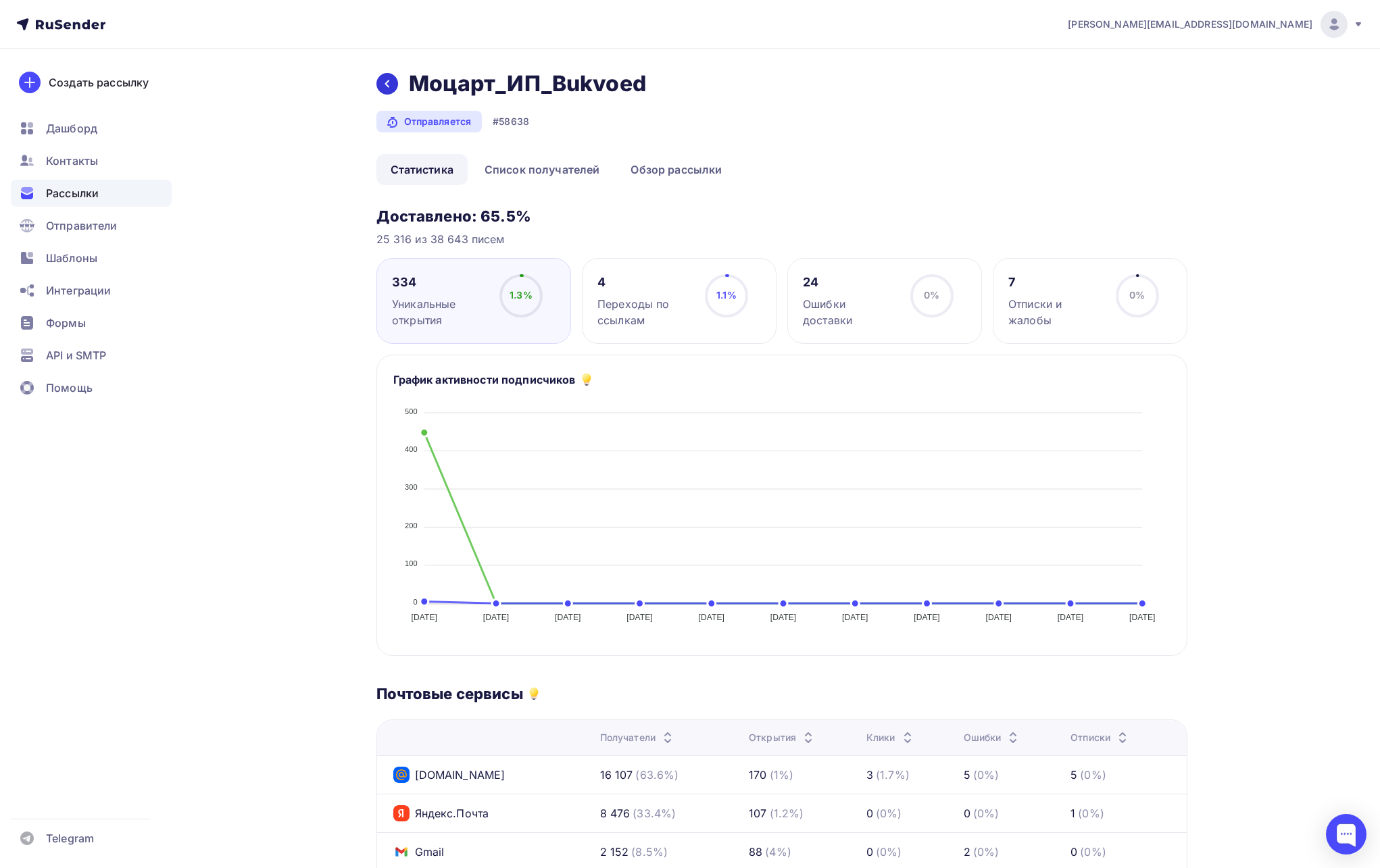
click at [381, 84] on div at bounding box center [388, 84] width 22 height 22
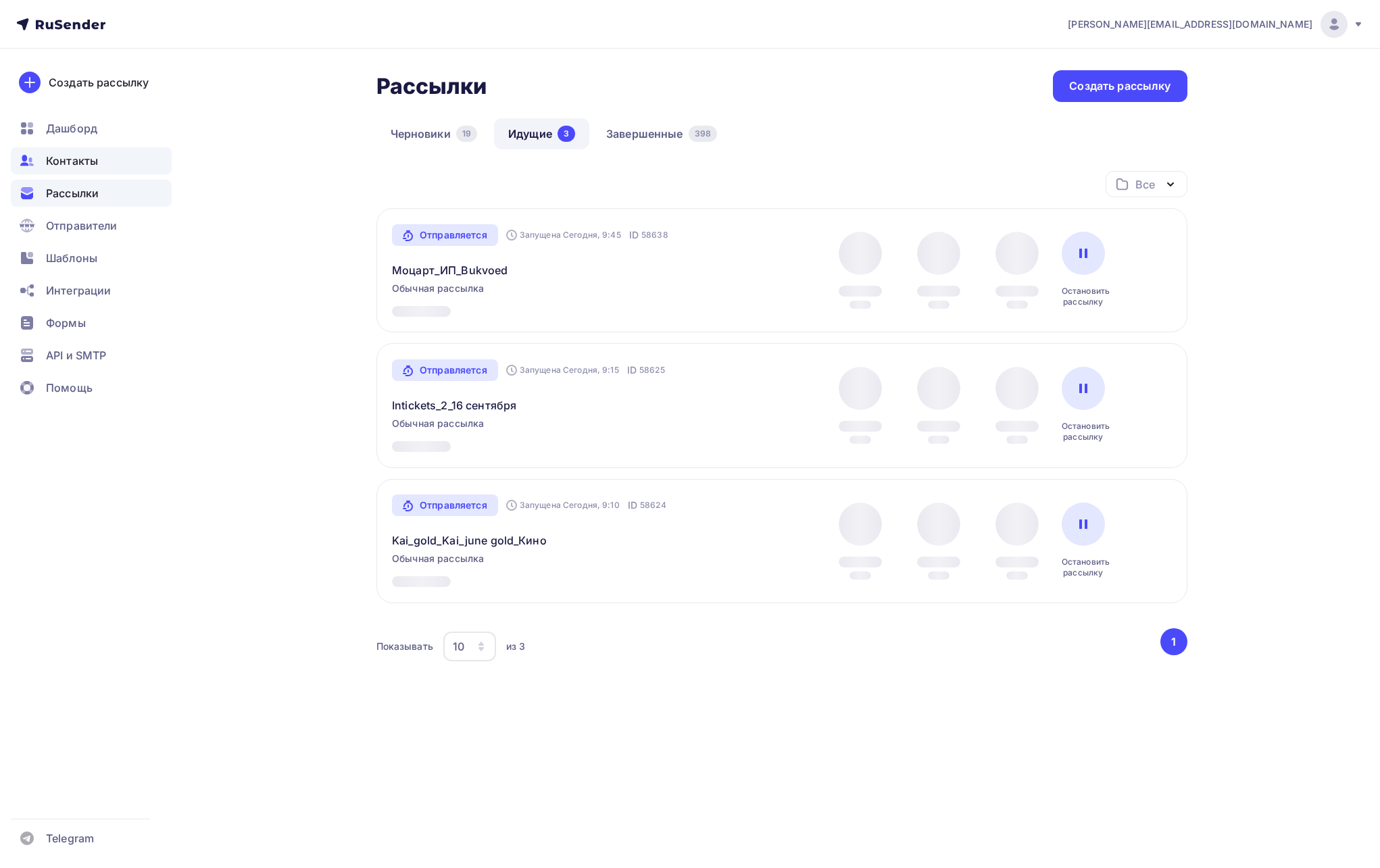
click at [81, 163] on span "Контакты" at bounding box center [72, 160] width 52 height 16
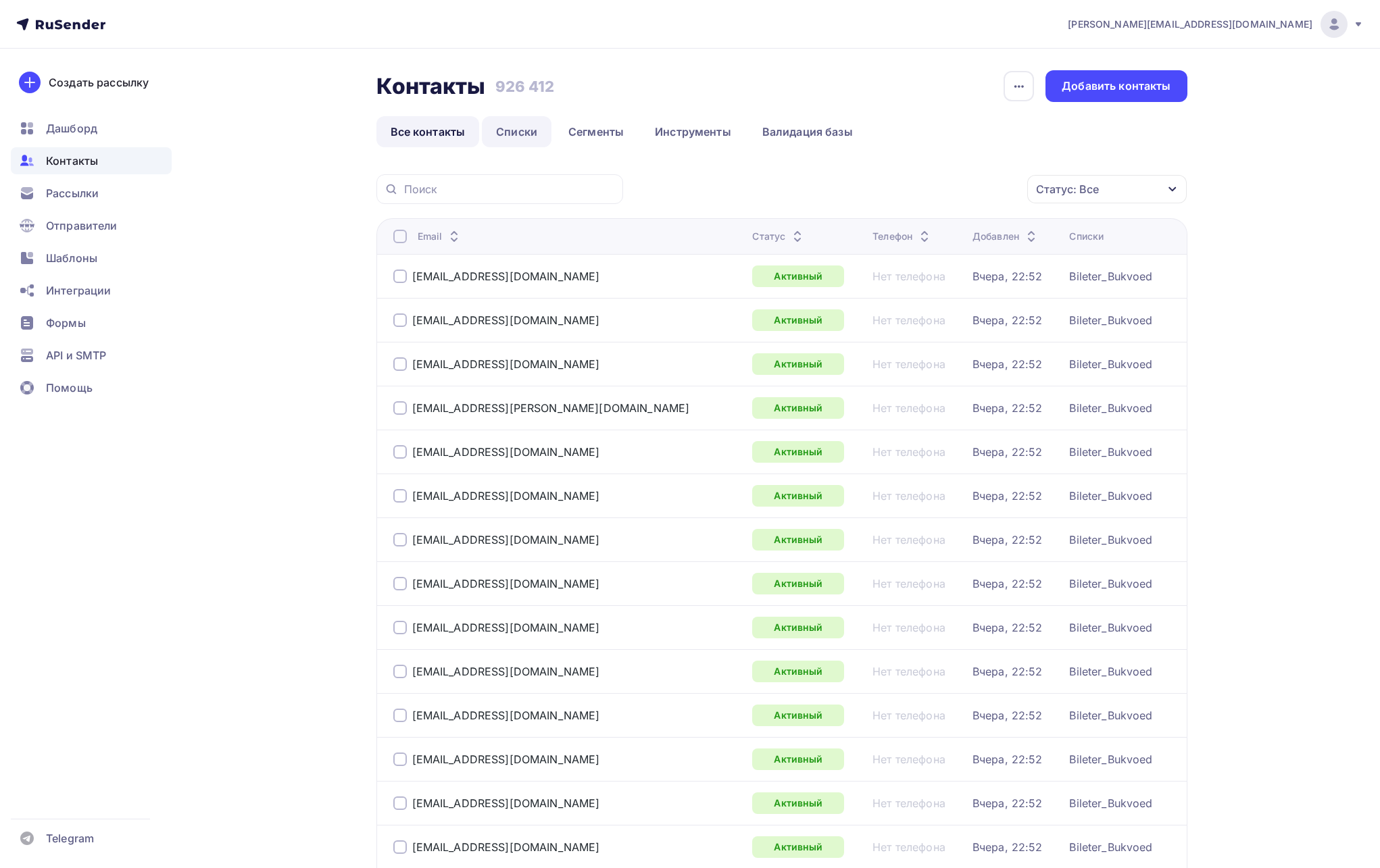
click at [502, 134] on link "Списки" at bounding box center [516, 132] width 70 height 31
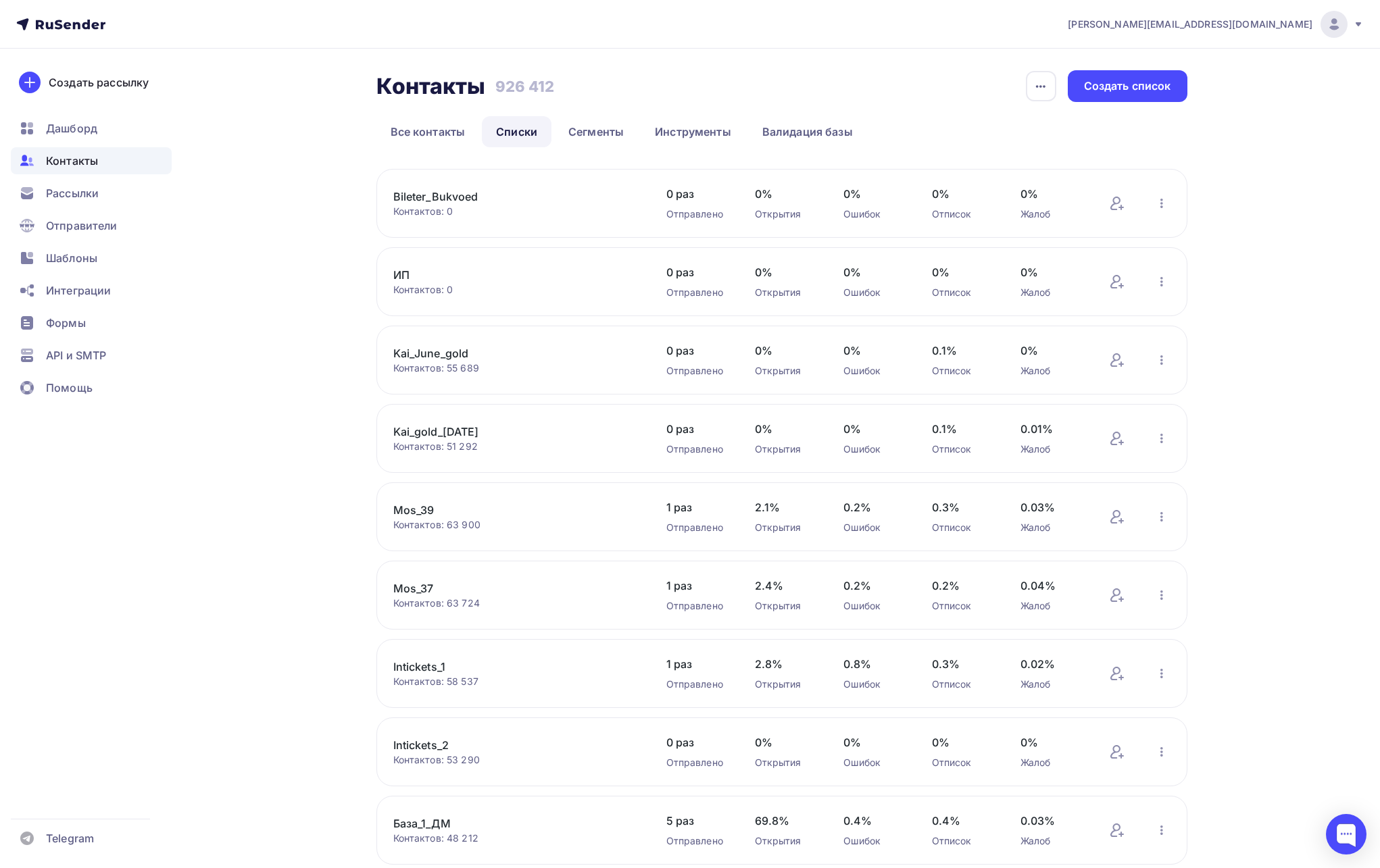
click at [413, 271] on link "ИП" at bounding box center [508, 274] width 230 height 16
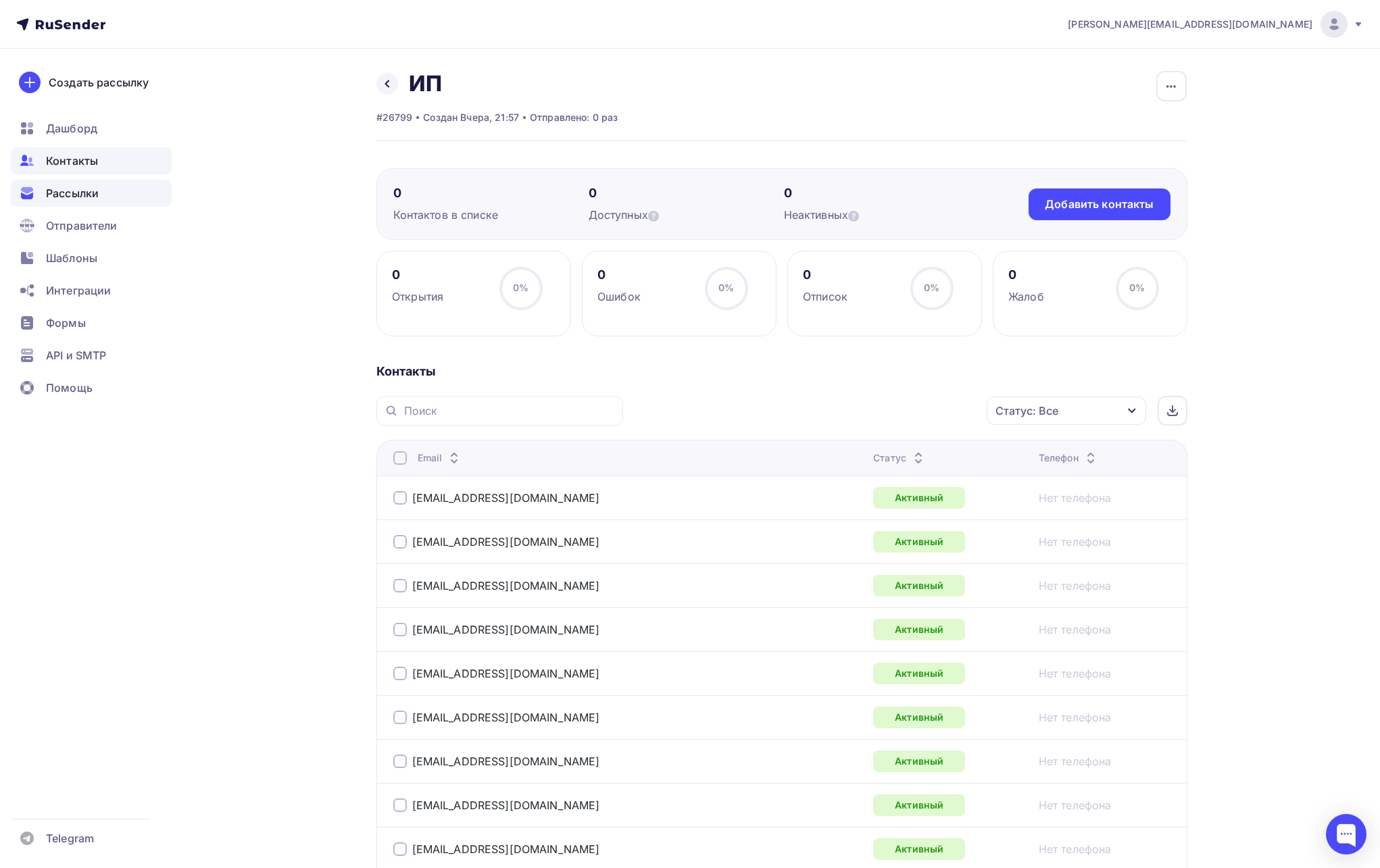
click at [75, 190] on span "Рассылки" at bounding box center [72, 193] width 53 height 16
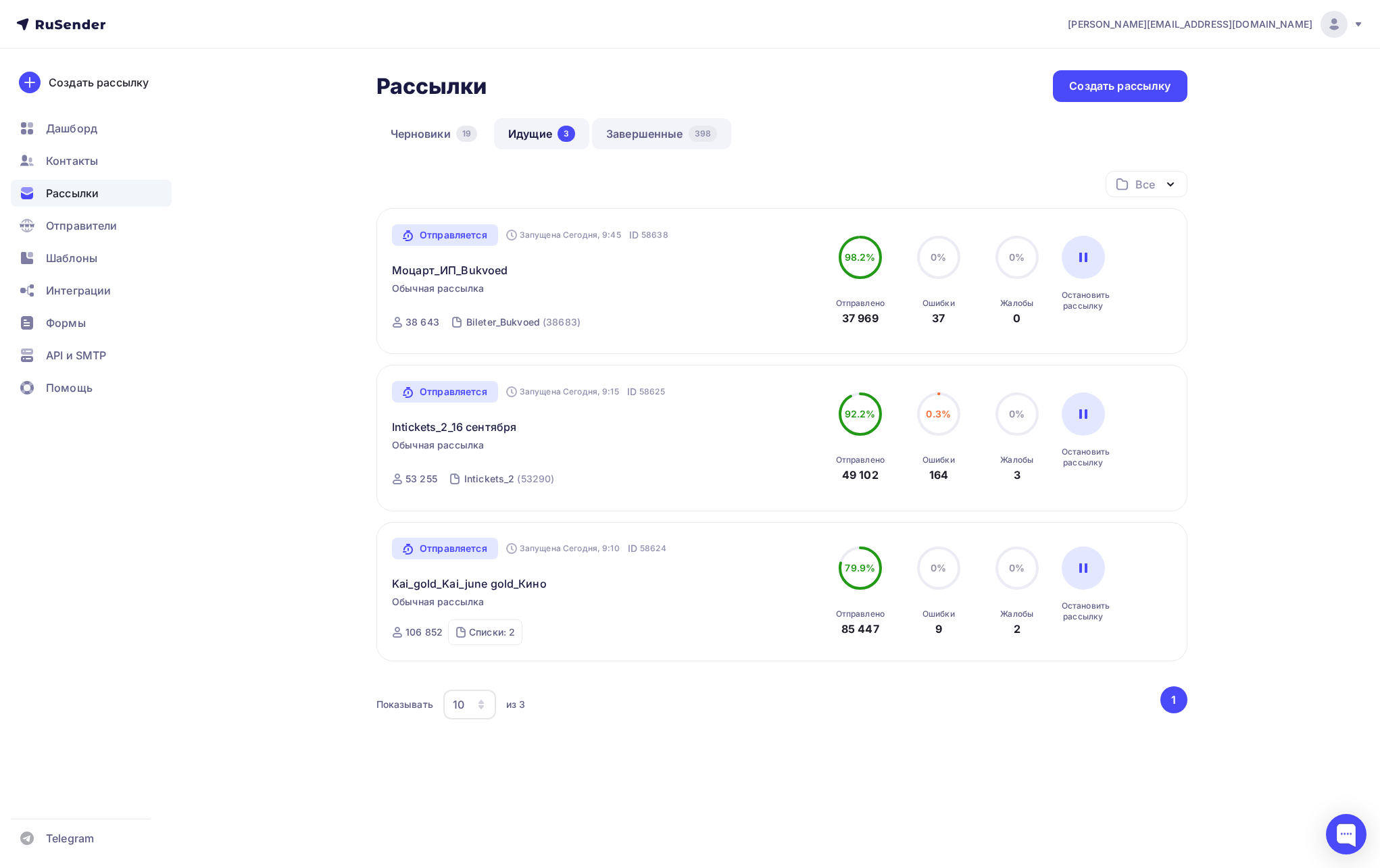
click at [661, 125] on link "Завершенные 398" at bounding box center [662, 133] width 139 height 31
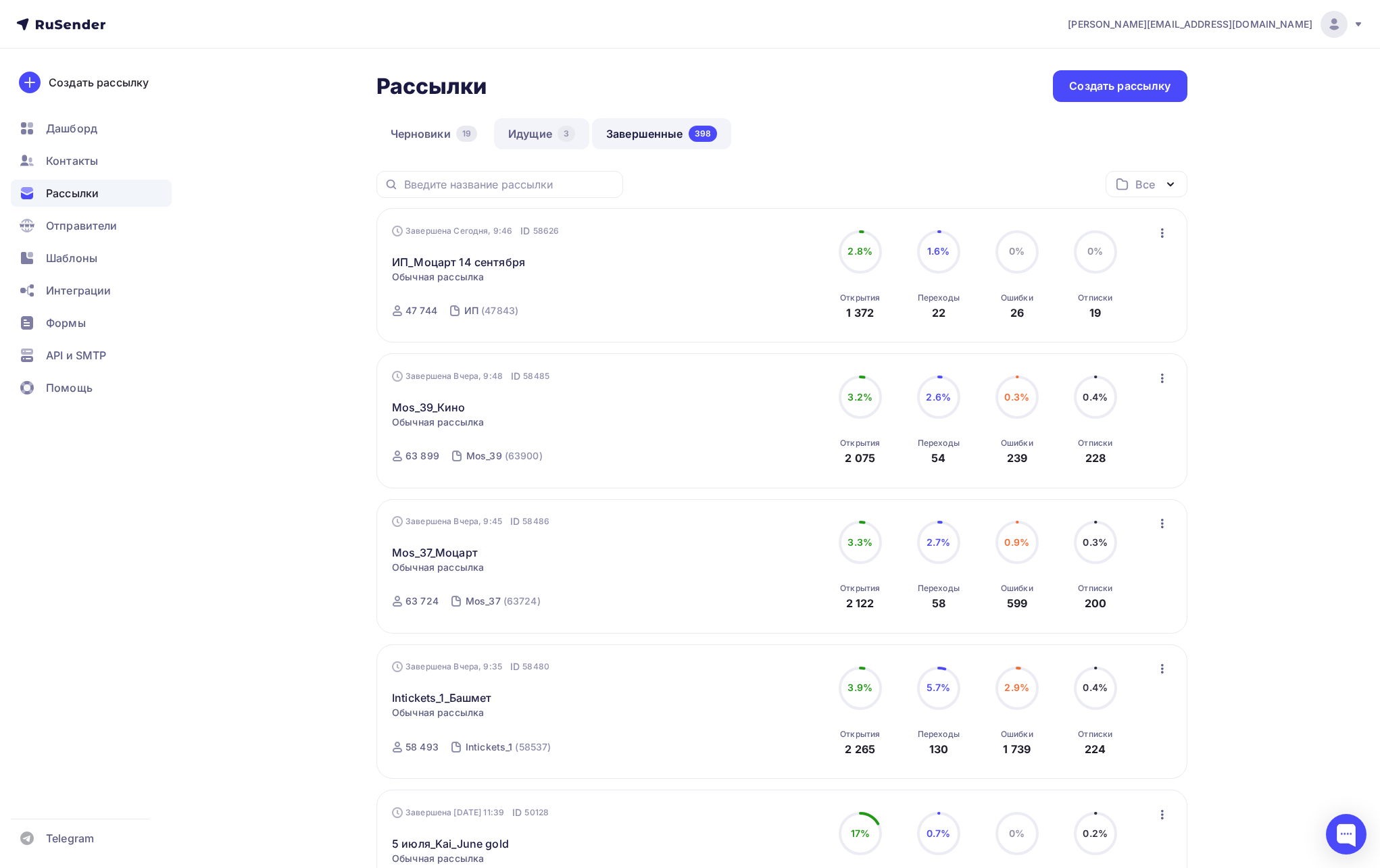
click at [546, 130] on link "Идущие 3" at bounding box center [542, 133] width 96 height 31
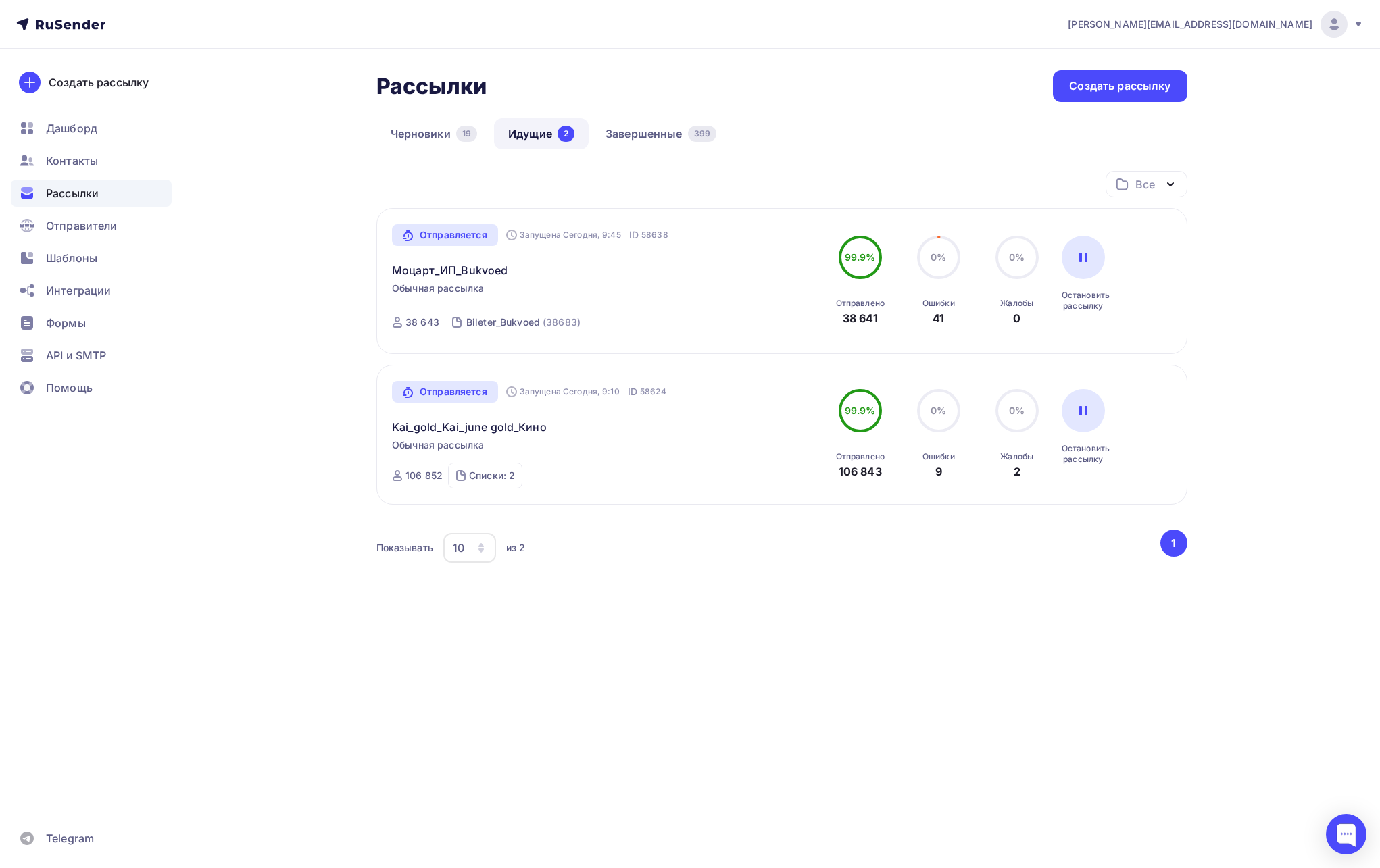
click at [1277, 23] on span "[PERSON_NAME][EMAIL_ADDRESS][DOMAIN_NAME]" at bounding box center [1190, 24] width 245 height 13
click at [1164, 121] on span "Выйти" at bounding box center [1179, 123] width 35 height 16
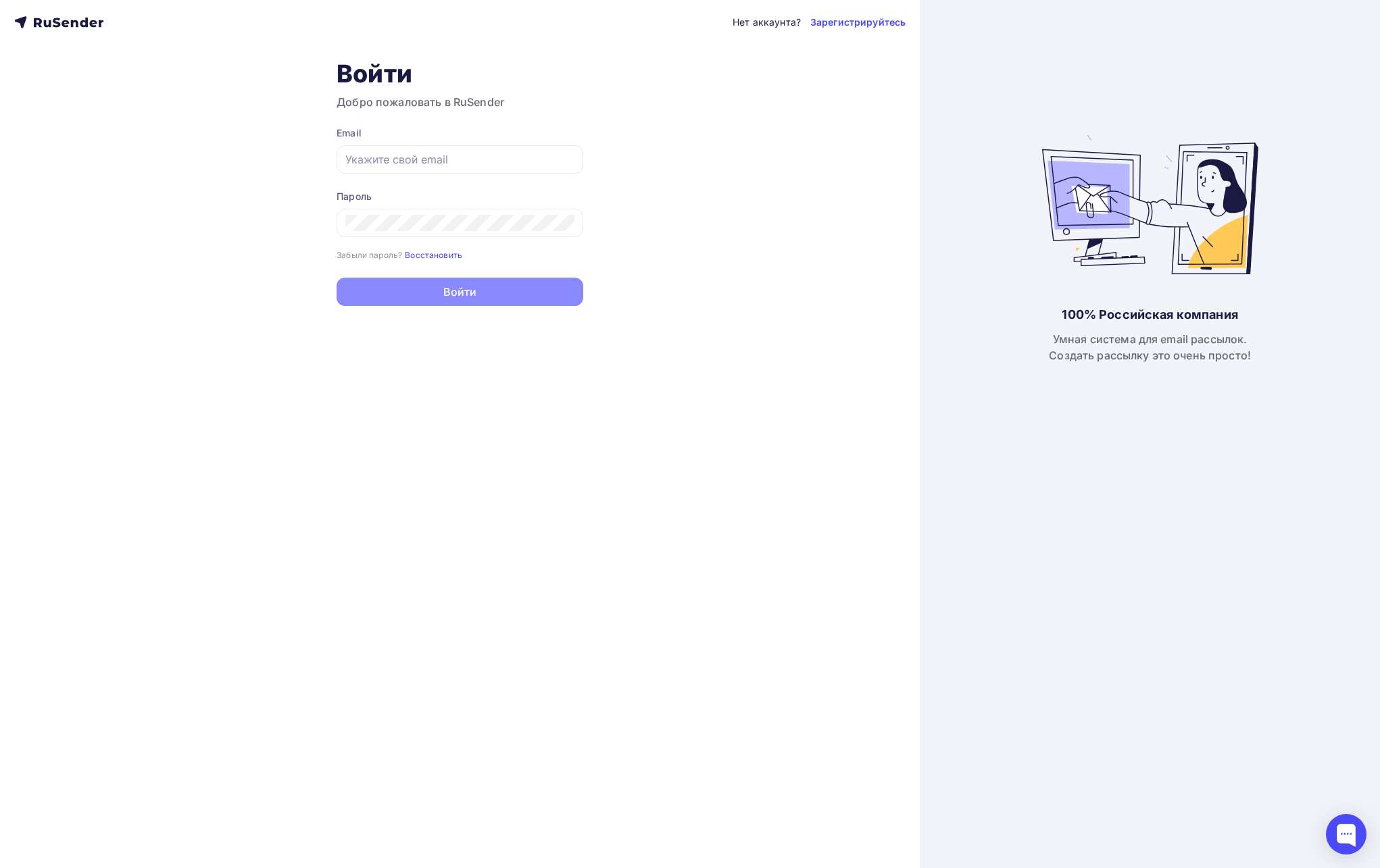
type input "[PERSON_NAME][EMAIL_ADDRESS][DOMAIN_NAME]"
